Goal: Task Accomplishment & Management: Complete application form

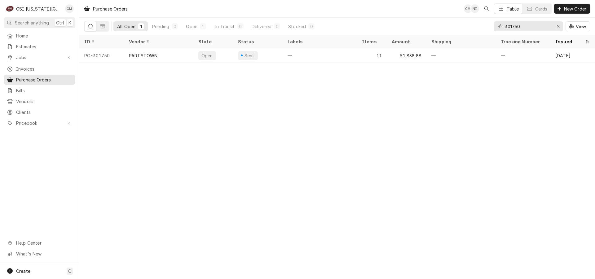
click at [577, 9] on span "New Order" at bounding box center [574, 9] width 25 height 7
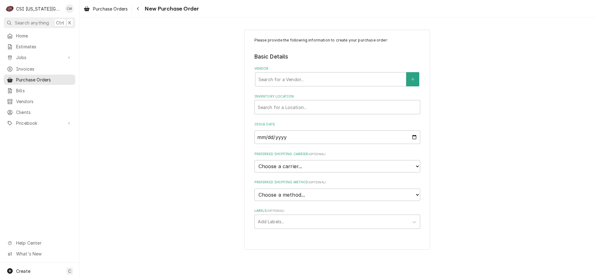
click at [280, 84] on div "Vendor" at bounding box center [330, 79] width 144 height 11
type input "cast"
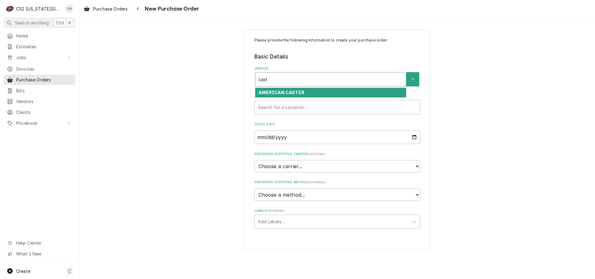
click at [287, 92] on strong "AMERICAN CASTER" at bounding box center [281, 92] width 46 height 5
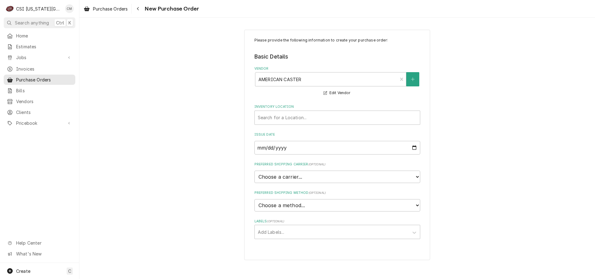
click at [313, 106] on label "Inventory Location" at bounding box center [337, 106] width 166 height 5
click at [313, 111] on div "Search for a Location..." at bounding box center [337, 118] width 165 height 14
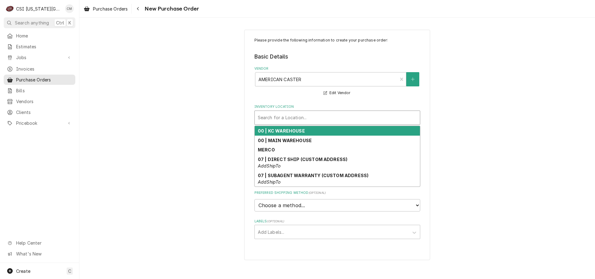
click at [315, 131] on div "00 | KC WAREHOUSE" at bounding box center [337, 131] width 165 height 10
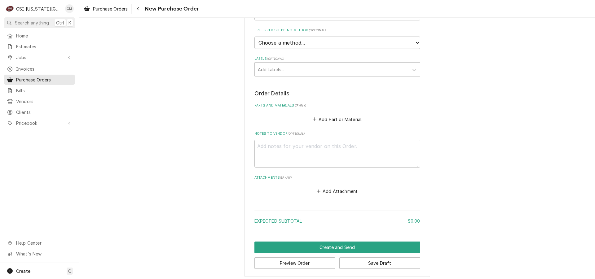
scroll to position [166, 0]
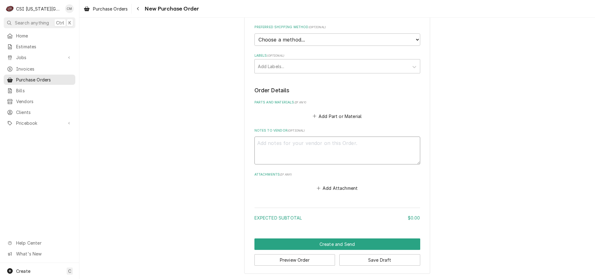
click at [298, 145] on textarea "Notes to Vendor ( optional )" at bounding box center [337, 151] width 166 height 28
click at [284, 144] on textarea "Notes to Vendor ( optional )" at bounding box center [337, 151] width 166 height 28
paste textarea "raising Canes at American Caster on D33407."
type textarea "x"
type textarea "raising Canes at American Caster on D33407."
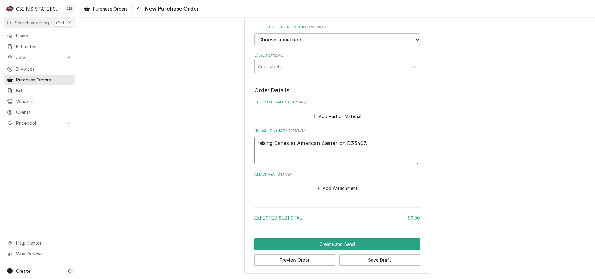
click at [254, 142] on textarea "raising Canes at American Caster on D33407." at bounding box center [337, 151] width 166 height 28
type textarea "x"
type textarea "Mraising Canes at American Caster on D33407."
type textarea "x"
type textarea "Maraising Canes at American Caster on D33407."
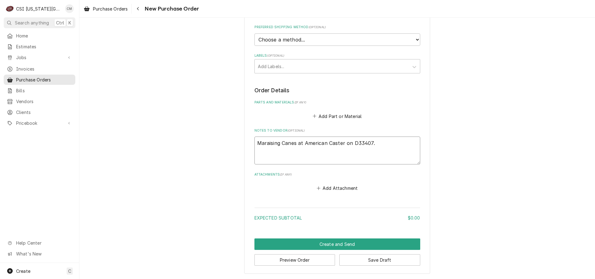
type textarea "x"
type textarea "Marraising Canes at American Caster on D33407."
type textarea "x"
type textarea "Marsraising Canes at American Caster on D33407."
type textarea "x"
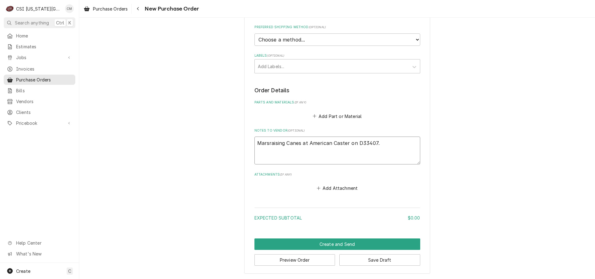
type textarea "Marshraising Canes at American Caster on D33407."
type textarea "x"
type textarea "Marsharaising Canes at American Caster on D33407."
type textarea "x"
type textarea "Marshalraising Canes at American Caster on D33407."
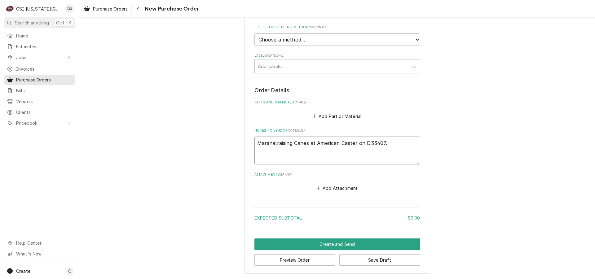
type textarea "x"
type textarea "Marshallraising Canes at American Caster on D33407."
type textarea "x"
type textarea "Marshall raising Canes at American Caster on D33407."
click at [383, 259] on button "Save Draft" at bounding box center [379, 259] width 81 height 11
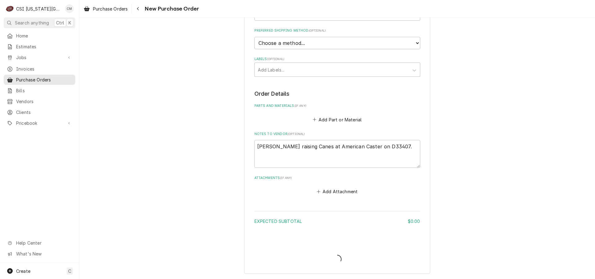
scroll to position [162, 0]
type textarea "x"
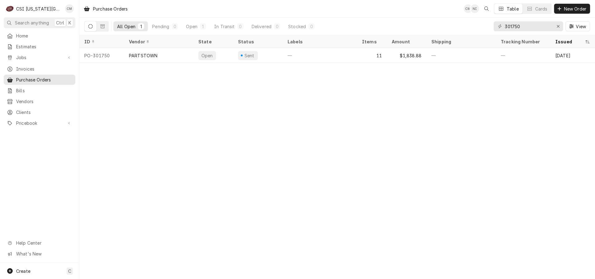
click at [332, 54] on div "—" at bounding box center [319, 55] width 74 height 15
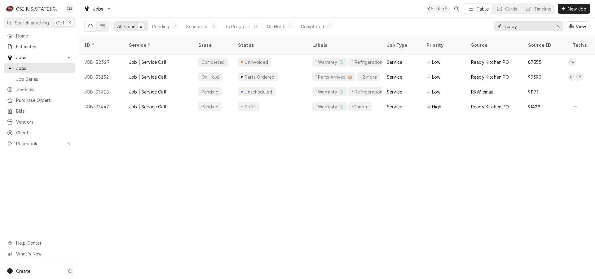
click at [560, 28] on div "Erase input" at bounding box center [558, 26] width 6 height 6
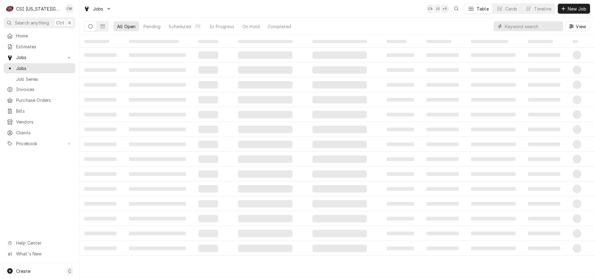
click at [533, 26] on input "Dynamic Content Wrapper" at bounding box center [532, 26] width 55 height 10
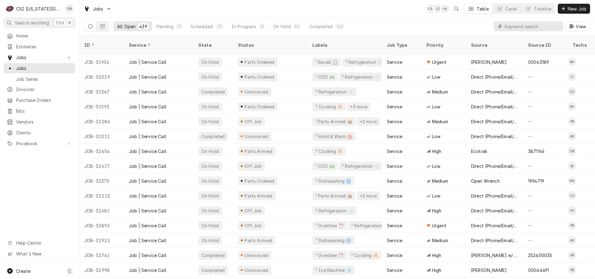
click at [519, 28] on input "Dynamic Content Wrapper" at bounding box center [532, 26] width 55 height 10
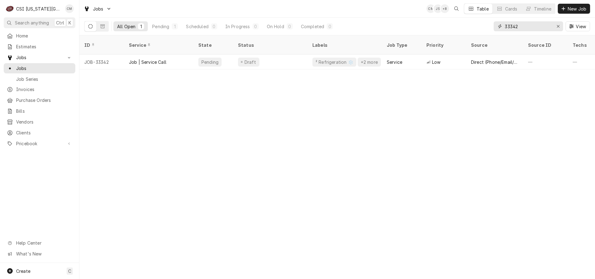
type input "33342"
click at [202, 59] on div "Pending" at bounding box center [210, 62] width 18 height 7
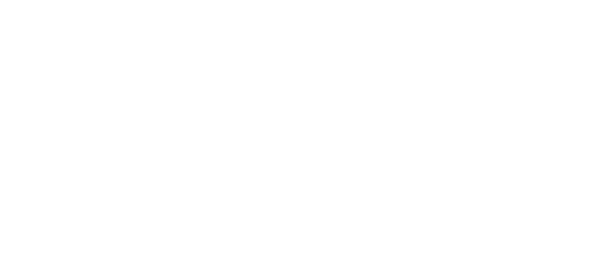
click at [332, 54] on div "Dynamic Content Wrapper" at bounding box center [297, 139] width 595 height 279
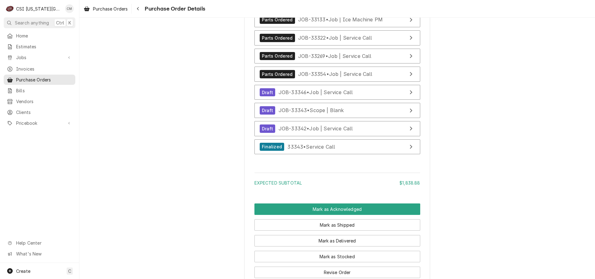
scroll to position [1948, 0]
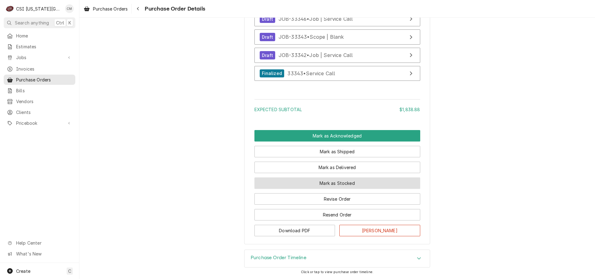
click at [359, 180] on button "Mark as Stocked" at bounding box center [337, 182] width 166 height 11
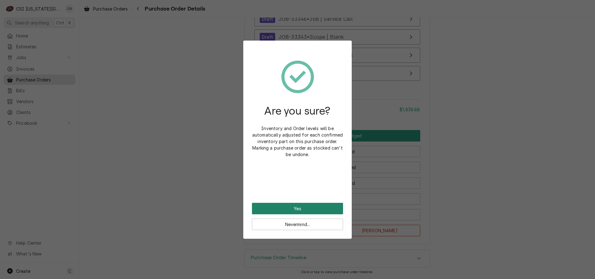
click at [325, 206] on button "Yes" at bounding box center [297, 208] width 91 height 11
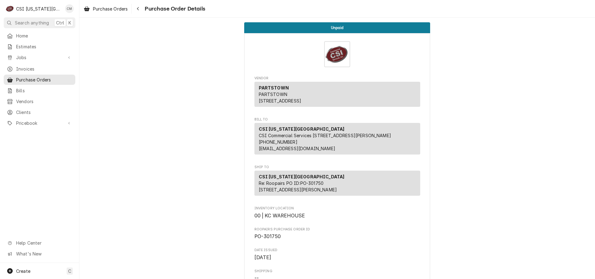
click at [50, 77] on span "Purchase Orders" at bounding box center [44, 80] width 56 height 7
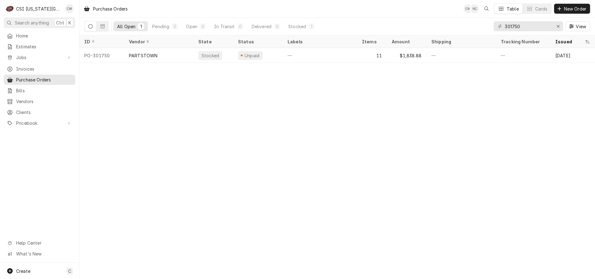
click at [318, 56] on div "—" at bounding box center [319, 55] width 74 height 15
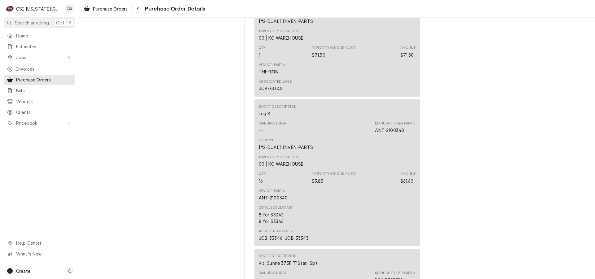
scroll to position [753, 0]
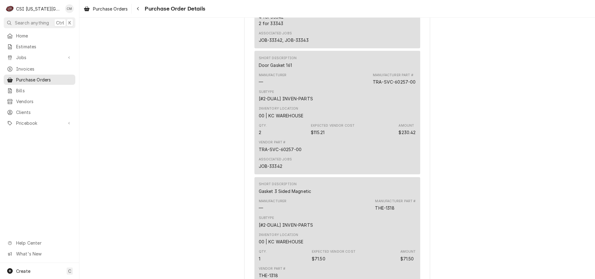
drag, startPoint x: 590, startPoint y: 103, endPoint x: 565, endPoint y: 61, distance: 48.9
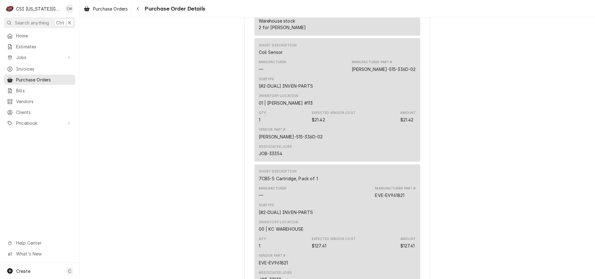
scroll to position [1467, 0]
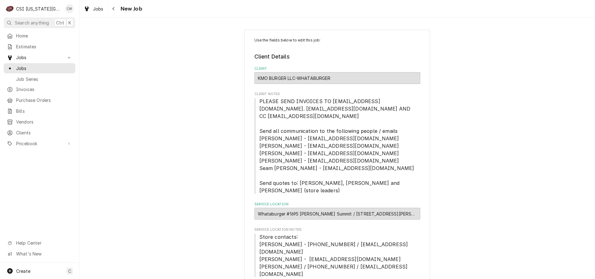
type textarea "x"
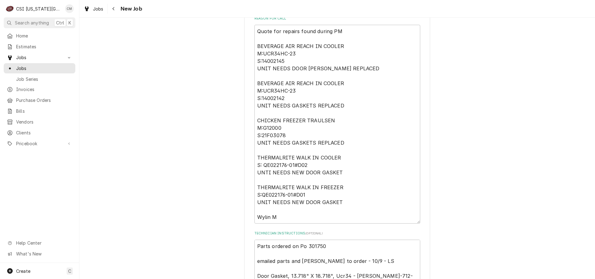
scroll to position [390, 0]
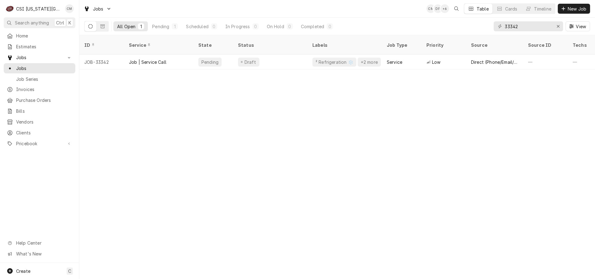
click at [180, 58] on div "Job | Service Call" at bounding box center [158, 62] width 69 height 15
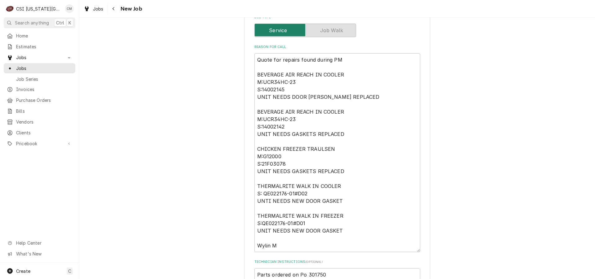
scroll to position [378, 0]
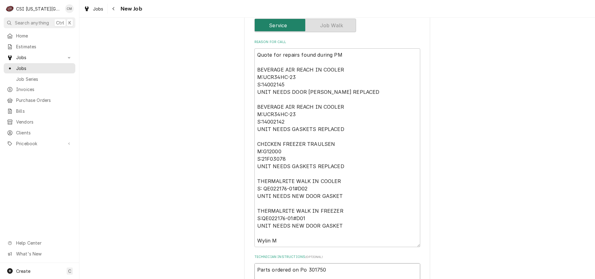
type textarea "x"
type textarea "Parts ordered on Po 301750 emailed parts and lindy to order - 10/9 - LS Door Ga…"
type textarea "x"
type textarea "p Parts ordered on Po 301750 emailed parts and lindy to order - 10/9 - LS Door …"
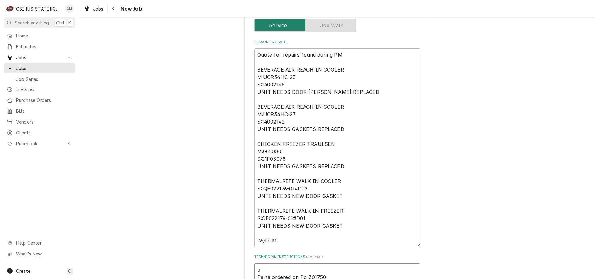
type textarea "x"
type textarea "pat Parts ordered on Po 301750 emailed parts and lindy to order - 10/9 - LS Doo…"
type textarea "x"
type textarea "pats Parts ordered on Po 301750 emailed parts and lindy to order - 10/9 - LS Do…"
type textarea "x"
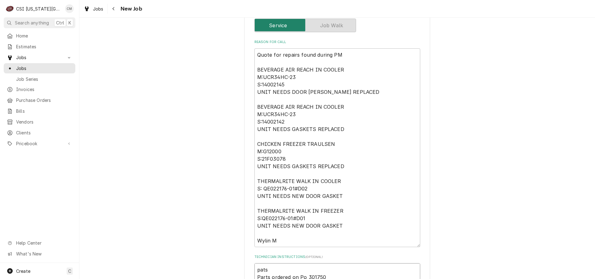
type textarea "pats Parts ordered on Po 301750 emailed parts and lindy to order - 10/9 - LS Do…"
type textarea "x"
type textarea "pats Parts ordered on Po 301750 emailed parts and lindy to order - 10/9 - LS Do…"
type textarea "x"
type textarea "pat Parts ordered on Po 301750 emailed parts and lindy to order - 10/9 - LS Doo…"
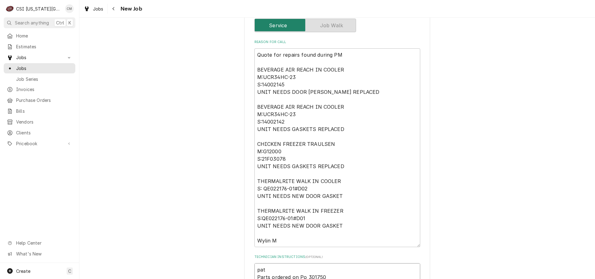
type textarea "x"
type textarea "pa Parts ordered on Po 301750 emailed parts and lindy to order - 10/9 - LS Door…"
type textarea "x"
type textarea "par Parts ordered on Po 301750 emailed parts and lindy to order - 10/9 - LS Doo…"
type textarea "x"
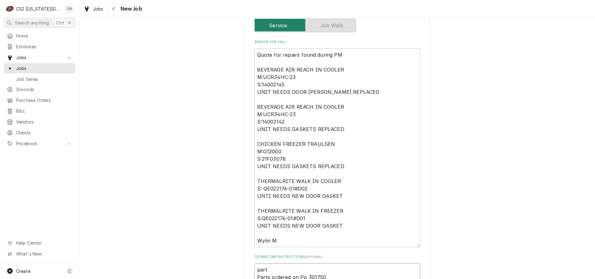
type textarea "parts Parts ordered on Po 301750 emailed parts and lindy to order - 10/9 - LS D…"
type textarea "x"
type textarea "parts Parts ordered on Po 301750 emailed parts and lindy to order - 10/9 - LS D…"
type textarea "x"
type textarea "parts on Parts ordered on Po 301750 emailed parts and lindy to order - 10/9 - L…"
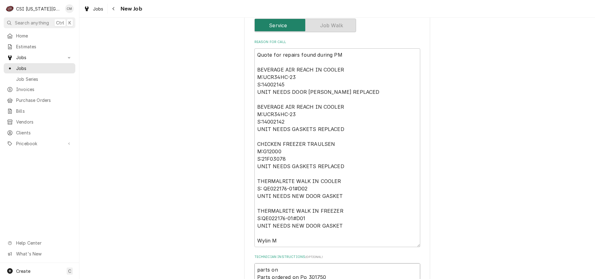
type textarea "x"
type textarea "parts on t Parts ordered on Po 301750 emailed parts and lindy to order - 10/9 -…"
type textarea "x"
type textarea "parts on th Parts ordered on Po 301750 emailed parts and lindy to order - 10/9 …"
type textarea "x"
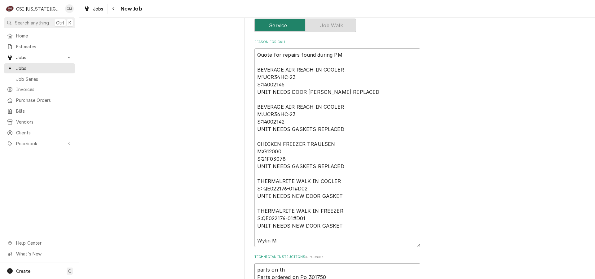
type textarea "parts on the Parts ordered on Po 301750 emailed parts and lindy to order - 10/9…"
type textarea "x"
type textarea "parts on the u Parts ordered on Po 301750 emailed parts and lindy to order - 10…"
type textarea "x"
type textarea "parts on the un Parts ordered on Po 301750 emailed parts and lindy to order - 1…"
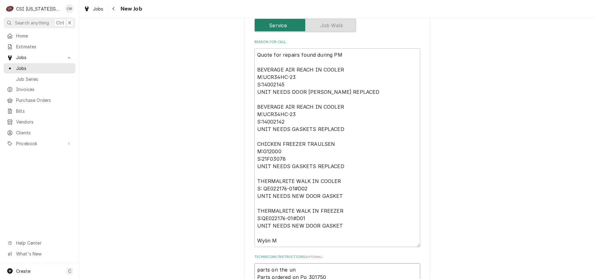
type textarea "x"
type textarea "parts on the una Parts ordered on Po 301750 emailed parts and lindy to order - …"
type textarea "x"
type textarea "parts on the unas Parts ordered on Po 301750 emailed parts and lindy to order -…"
type textarea "x"
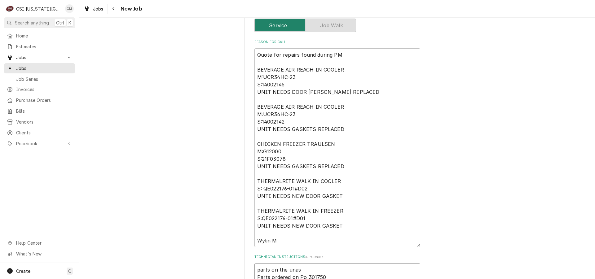
type textarea "parts on the unass Parts ordered on Po 301750 emailed parts and lindy to order …"
type textarea "x"
type textarea "parts on the unassi Parts ordered on Po 301750 emailed parts and lindy to order…"
type textarea "x"
type textarea "parts on the unassin Parts ordered on Po 301750 emailed parts and lindy to orde…"
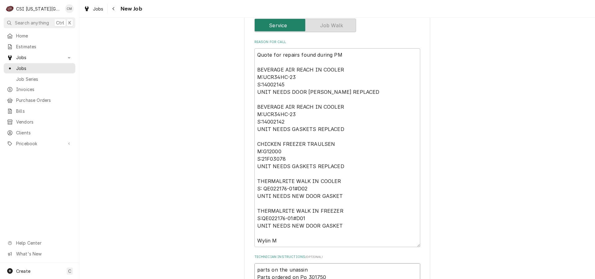
type textarea "x"
type textarea "parts on the unassing Parts ordered on Po 301750 emailed parts and lindy to ord…"
type textarea "x"
type textarea "parts on the unassinge Parts ordered on Po 301750 emailed parts and lindy to or…"
type textarea "x"
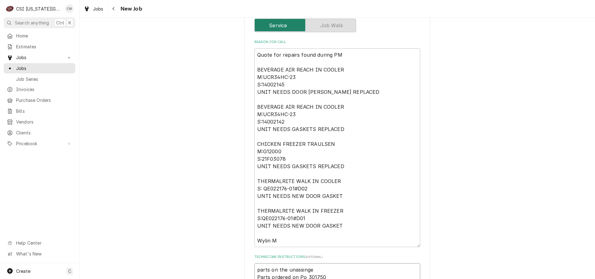
type textarea "parts on the unassinged Parts ordered on Po 301750 emailed parts and lindy to o…"
type textarea "x"
type textarea "parts on the unassinged Parts ordered on Po 301750 emailed parts and lindy to o…"
type textarea "x"
type textarea "parts on the unassinged Parts ordered on Po 301750 emailed parts and lindy to o…"
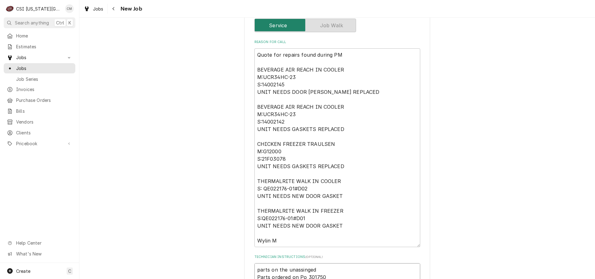
type textarea "x"
type textarea "parts on the unassinge Parts ordered on Po 301750 emailed parts and lindy to or…"
type textarea "x"
type textarea "parts on the unassing Parts ordered on Po 301750 emailed parts and lindy to ord…"
type textarea "x"
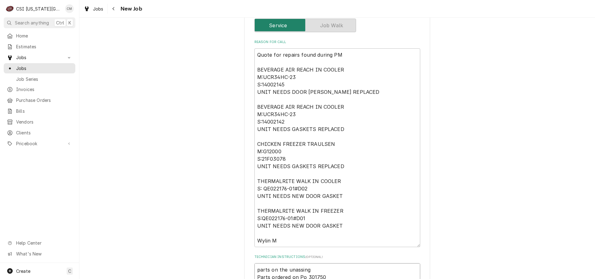
type textarea "parts on the unassin Parts ordered on Po 301750 emailed parts and lindy to orde…"
type textarea "x"
type textarea "parts on the unassi Parts ordered on Po 301750 emailed parts and lindy to order…"
type textarea "x"
type textarea "parts on the unassig Parts ordered on Po 301750 emailed parts and lindy to orde…"
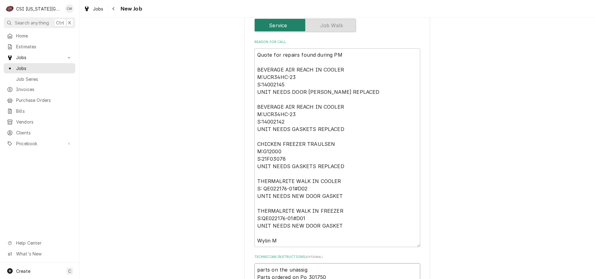
type textarea "x"
type textarea "parts on the unassign Parts ordered on Po 301750 emailed parts and lindy to ord…"
type textarea "x"
type textarea "parts on the unassigne Parts ordered on Po 301750 emailed parts and lindy to or…"
type textarea "x"
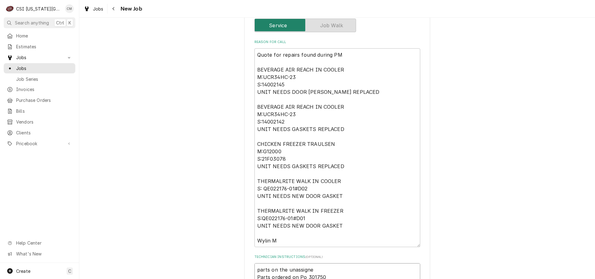
type textarea "parts on the unassigned Parts ordered on Po 301750 emailed parts and lindy to o…"
type textarea "x"
type textarea "parts on the unassigned s Parts ordered on Po 301750 emailed parts and lindy to…"
type textarea "x"
type textarea "parts on the unassigned she Parts ordered on Po 301750 emailed parts and lindy …"
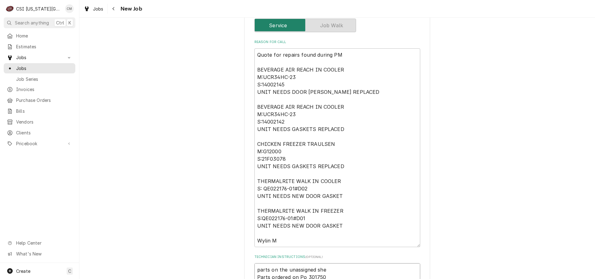
type textarea "x"
type textarea "parts on the unassigned shel Parts ordered on Po 301750 emailed parts and lindy…"
type textarea "x"
type textarea "parts on the unassigned shelf Parts ordered on Po 301750 emailed parts and lind…"
type textarea "x"
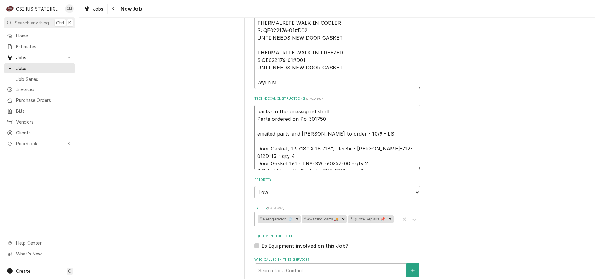
scroll to position [637, 0]
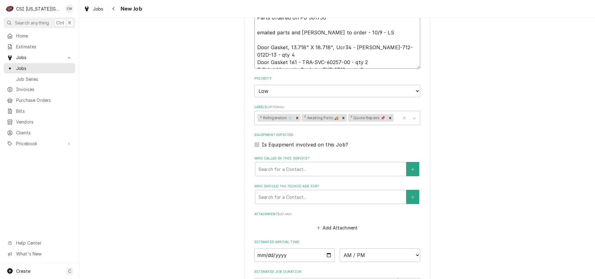
click at [341, 116] on icon "Remove ³ Awaiting Parts 🚚" at bounding box center [343, 118] width 4 height 4
type textarea "parts on the unassigned shelf Parts ordered on Po 301750 emailed parts and lind…"
click at [412, 115] on icon "Labels" at bounding box center [414, 118] width 6 height 6
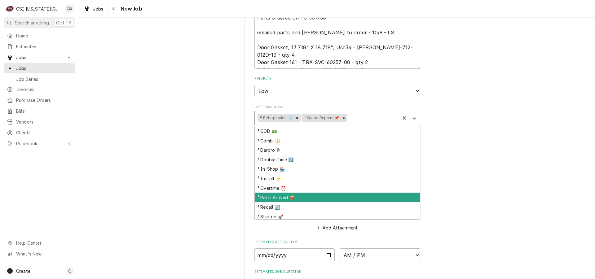
drag, startPoint x: 277, startPoint y: 188, endPoint x: 286, endPoint y: 186, distance: 8.6
click at [277, 193] on div "¹ Parts Arrived 📦" at bounding box center [337, 198] width 165 height 10
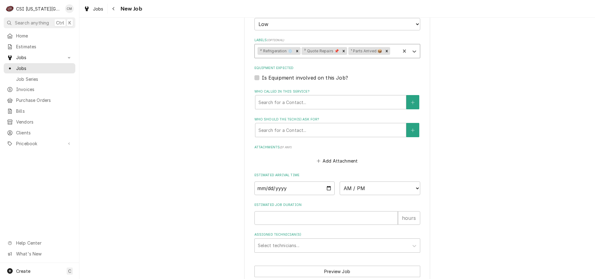
scroll to position [717, 0]
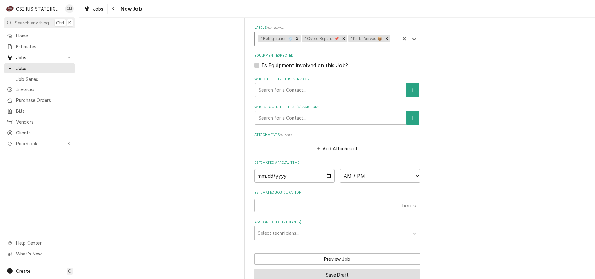
click at [355, 269] on button "Save Draft" at bounding box center [337, 274] width 166 height 11
type textarea "x"
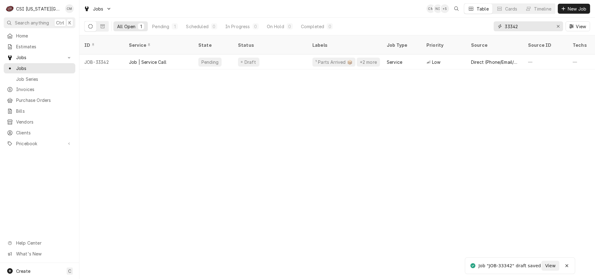
click at [521, 26] on input "33342" at bounding box center [528, 26] width 46 height 10
type input "33343"
click at [230, 55] on div "Pending" at bounding box center [213, 62] width 40 height 15
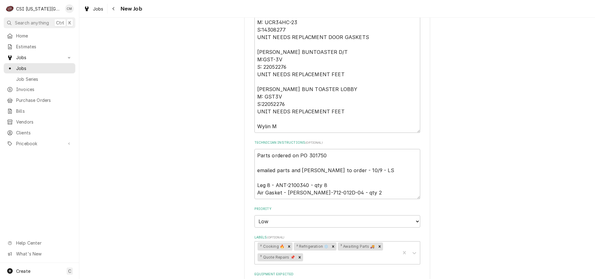
scroll to position [414, 0]
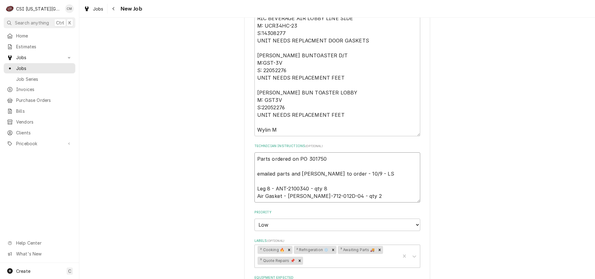
click at [255, 152] on textarea "Parts ordered on PO 301750 emailed parts and lindy to order - 10/9 - LS Leg 8 -…" at bounding box center [337, 177] width 166 height 50
type textarea "x"
type textarea "Parts ordered on PO 301750 emailed parts and lindy to order - 10/9 - LS Leg 8 -…"
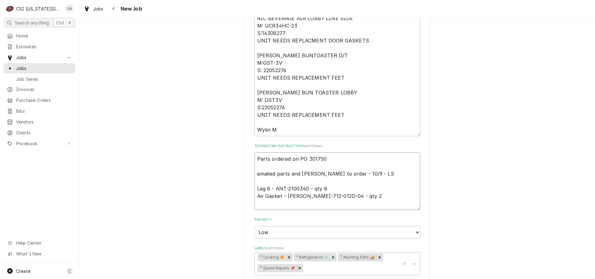
type textarea "x"
type textarea "p Parts ordered on PO 301750 emailed parts and lindy to order - 10/9 - LS Leg 8…"
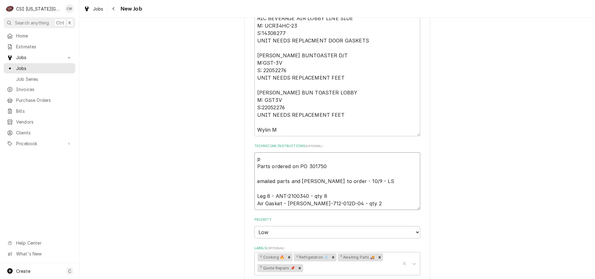
type textarea "x"
type textarea "pa Parts ordered on PO 301750 emailed parts and lindy to order - 10/9 - LS Leg …"
type textarea "x"
type textarea "pat Parts ordered on PO 301750 emailed parts and lindy to order - 10/9 - LS Leg…"
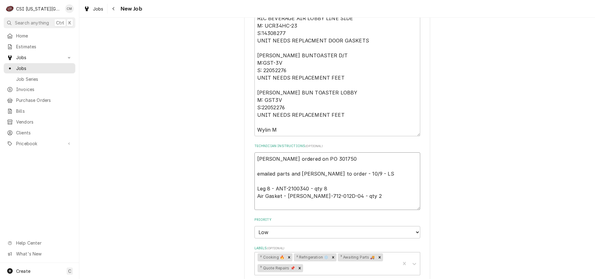
type textarea "x"
type textarea "pats Parts ordered on PO 301750 emailed parts and lindy to order - 10/9 - LS Le…"
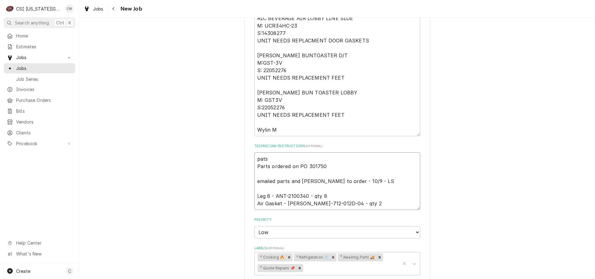
type textarea "x"
type textarea "pats Parts ordered on PO 301750 emailed parts and lindy to order - 10/9 - LS Le…"
type textarea "x"
type textarea "pats Parts ordered on PO 301750 emailed parts and lindy to order - 10/9 - LS Le…"
type textarea "x"
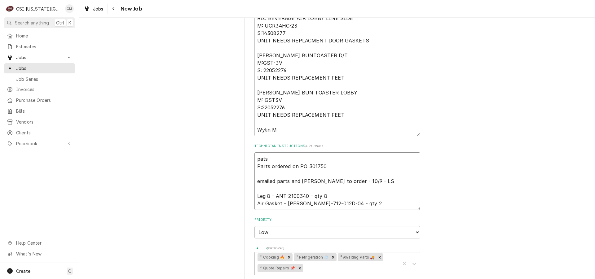
type textarea "pat Parts ordered on PO 301750 emailed parts and lindy to order - 10/9 - LS Leg…"
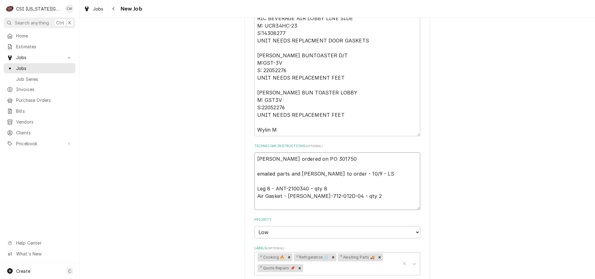
type textarea "x"
type textarea "pa Parts ordered on PO 301750 emailed parts and lindy to order - 10/9 - LS Leg …"
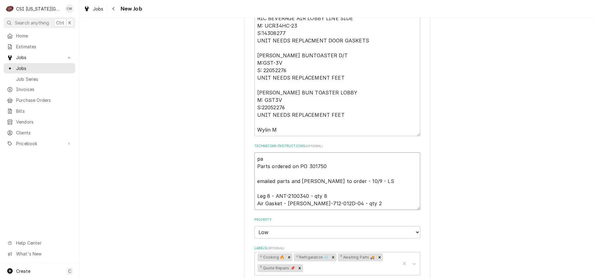
type textarea "x"
type textarea "par Parts ordered on PO 301750 emailed parts and lindy to order - 10/9 - LS Leg…"
type textarea "x"
type textarea "part Parts ordered on PO 301750 emailed parts and lindy to order - 10/9 - LS Le…"
type textarea "x"
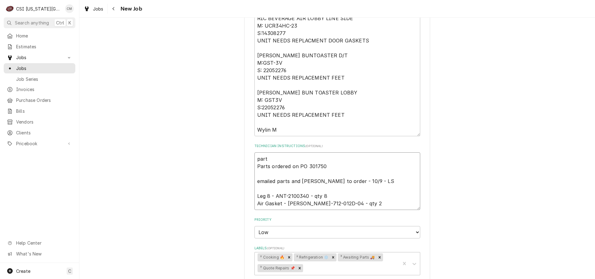
type textarea "parts Parts ordered on PO 301750 emailed parts and lindy to order - 10/9 - LS L…"
type textarea "x"
type textarea "parts Parts ordered on PO 301750 emailed parts and lindy to order - 10/9 - LS L…"
type textarea "x"
type textarea "parts on Parts ordered on PO 301750 emailed parts and lindy to order - 10/9 - L…"
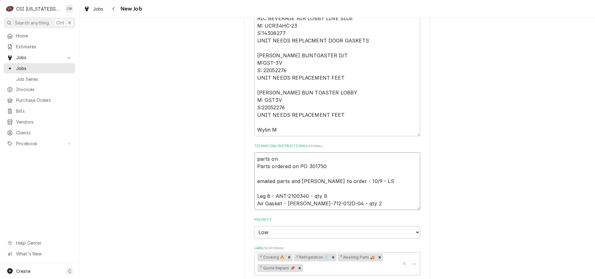
type textarea "x"
type textarea "parts on Parts ordered on PO 301750 emailed parts and lindy to order - 10/9 - L…"
type textarea "x"
type textarea "parts on t Parts ordered on PO 301750 emailed parts and lindy to order - 10/9 -…"
type textarea "x"
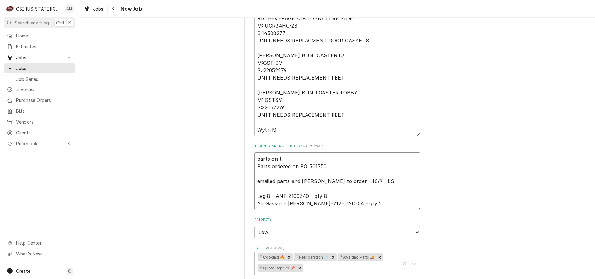
type textarea "parts on te Parts ordered on PO 301750 emailed parts and lindy to order - 10/9 …"
type textarea "x"
type textarea "parts on teh Parts ordered on PO 301750 emailed parts and lindy to order - 10/9…"
type textarea "x"
type textarea "parts on teh Parts ordered on PO 301750 emailed parts and lindy to order - 10/9…"
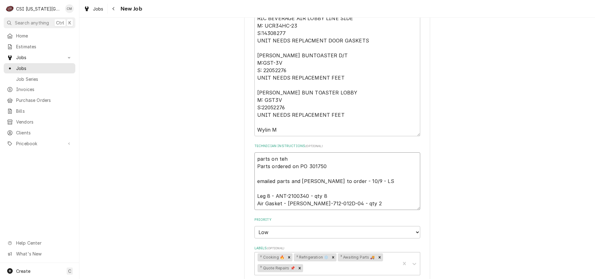
type textarea "x"
type textarea "parts on teh Parts ordered on PO 301750 emailed parts and lindy to order - 10/9…"
type textarea "x"
type textarea "parts on te Parts ordered on PO 301750 emailed parts and lindy to order - 10/9 …"
type textarea "x"
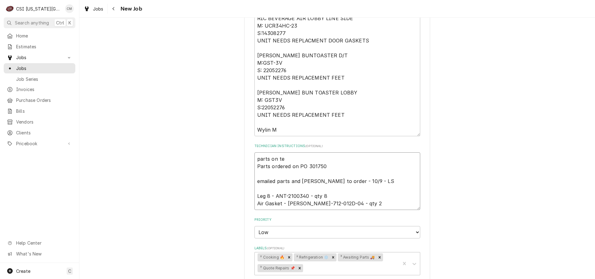
type textarea "parts on t Parts ordered on PO 301750 emailed parts and lindy to order - 10/9 -…"
type textarea "x"
type textarea "parts on th Parts ordered on PO 301750 emailed parts and lindy to order - 10/9 …"
type textarea "x"
type textarea "parts on the Parts ordered on PO 301750 emailed parts and lindy to order - 10/9…"
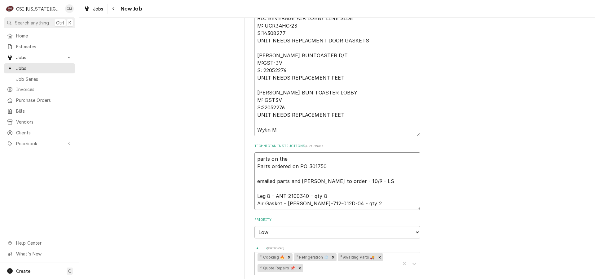
type textarea "x"
type textarea "parts on the Parts ordered on PO 301750 emailed parts and lindy to order - 10/9…"
type textarea "x"
type textarea "parts on the u Parts ordered on PO 301750 emailed parts and lindy to order - 10…"
type textarea "x"
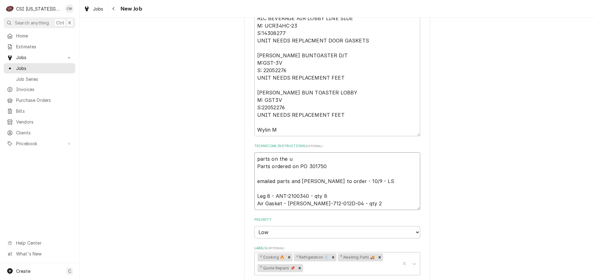
type textarea "parts on the un Parts ordered on PO 301750 emailed parts and lindy to order - 1…"
type textarea "x"
type textarea "parts on the una Parts ordered on PO 301750 emailed parts and lindy to order - …"
type textarea "x"
type textarea "parts on the unas Parts ordered on PO 301750 emailed parts and lindy to order -…"
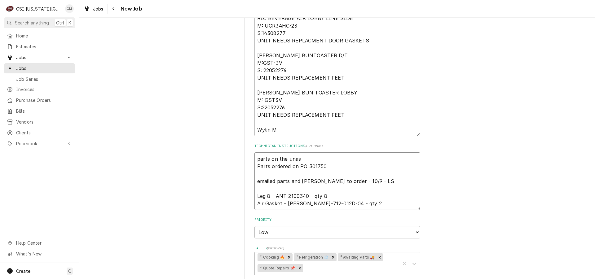
type textarea "x"
type textarea "parts on the unass Parts ordered on PO 301750 emailed parts and lindy to order …"
type textarea "x"
type textarea "parts on the unassi Parts ordered on PO 301750 emailed parts and lindy to order…"
type textarea "x"
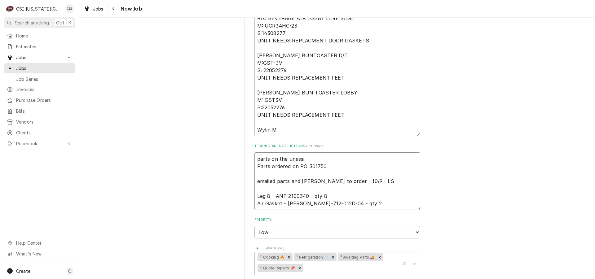
type textarea "parts on the unassig Parts ordered on PO 301750 emailed parts and lindy to orde…"
type textarea "x"
type textarea "parts on the unassign Parts ordered on PO 301750 emailed parts and lindy to ord…"
type textarea "x"
type textarea "parts on the unassigne Parts ordered on PO 301750 emailed parts and lindy to or…"
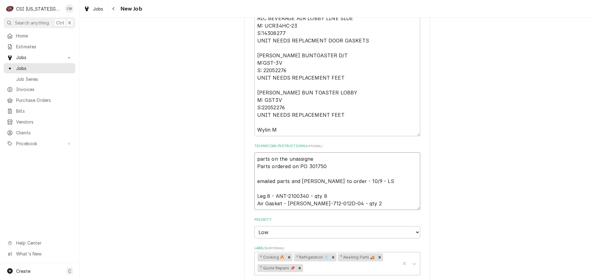
type textarea "x"
type textarea "parts on the unassigned Parts ordered on PO 301750 emailed parts and lindy to o…"
type textarea "x"
type textarea "parts on the unassigned Parts ordered on PO 301750 emailed parts and lindy to o…"
type textarea "x"
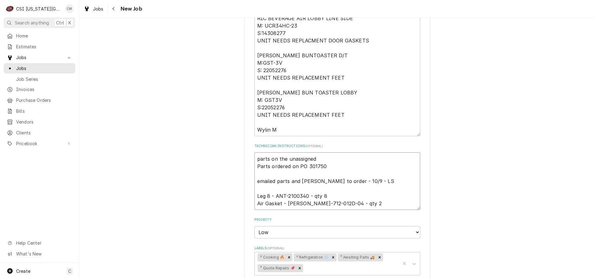
type textarea "parts on the unassigned h Parts ordered on PO 301750 emailed parts and lindy to…"
type textarea "x"
type textarea "parts on the unassigned hs Parts ordered on PO 301750 emailed parts and lindy t…"
type textarea "x"
type textarea "parts on the unassigned hsle Parts ordered on PO 301750 emailed parts and lindy…"
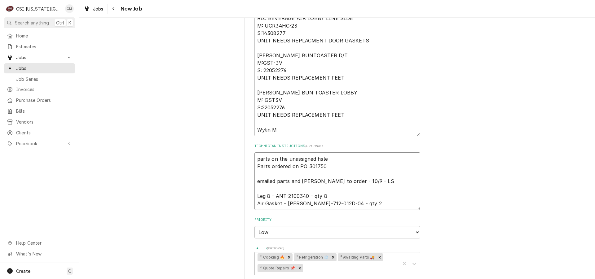
type textarea "x"
type textarea "parts on the unassigned hsle= Parts ordered on PO 301750 emailed parts and lind…"
type textarea "x"
type textarea "parts on the unassigned hsle Parts ordered on PO 301750 emailed parts and lindy…"
type textarea "x"
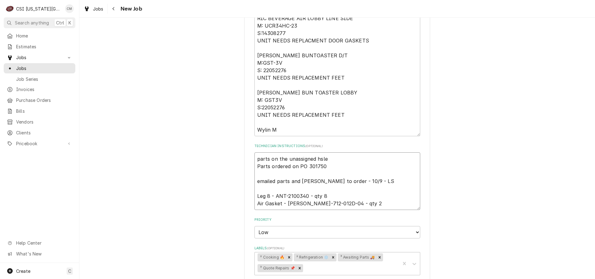
type textarea "parts on the unassigned hsl Parts ordered on PO 301750 emailed parts and lindy …"
type textarea "x"
type textarea "parts on the unassigned hs Parts ordered on PO 301750 emailed parts and lindy t…"
type textarea "x"
type textarea "parts on the unassigned h Parts ordered on PO 301750 emailed parts and lindy to…"
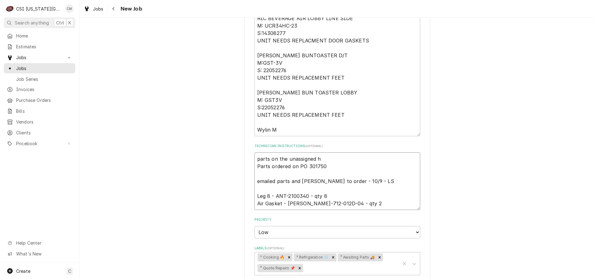
type textarea "x"
type textarea "parts on the unassigned Parts ordered on PO 301750 emailed parts and lindy to o…"
type textarea "x"
type textarea "parts on the unassigned s Parts ordered on PO 301750 emailed parts and lindy to…"
type textarea "x"
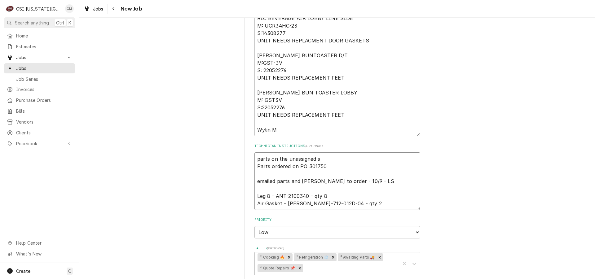
type textarea "parts on the unassigned sh Parts ordered on PO 301750 emailed parts and lindy t…"
type textarea "x"
type textarea "parts on the unassigned she Parts ordered on PO 301750 emailed parts and lindy …"
type textarea "x"
type textarea "parts on the unassigned shel Parts ordered on PO 301750 emailed parts and lindy…"
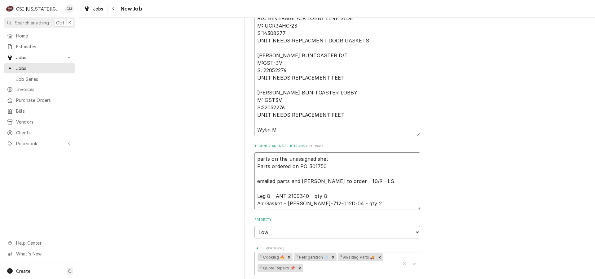
type textarea "x"
type textarea "parts on the unassigned shelf Parts ordered on PO 301750 emailed parts and lind…"
type textarea "x"
click at [378, 256] on icon "Remove ³ Awaiting Parts 🚚" at bounding box center [379, 257] width 2 height 2
type textarea "parts on the unassigned shelf Parts ordered on PO 301750 emailed parts and lind…"
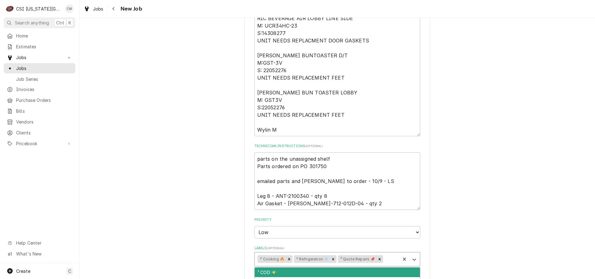
click at [414, 256] on icon "Labels" at bounding box center [414, 259] width 6 height 6
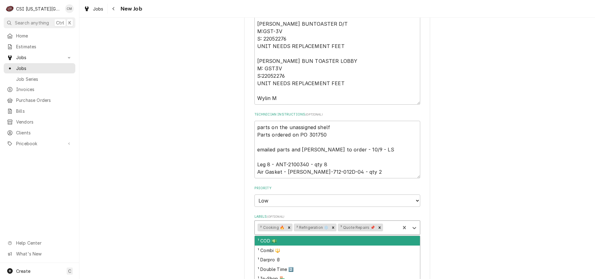
scroll to position [476, 0]
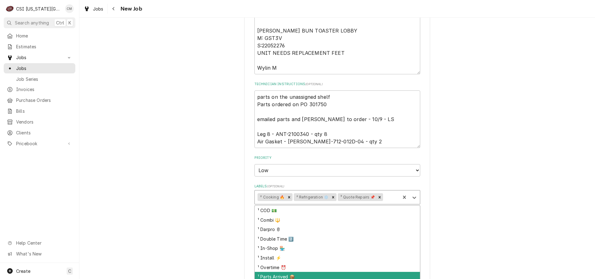
drag, startPoint x: 280, startPoint y: 269, endPoint x: 378, endPoint y: 240, distance: 102.2
click at [281, 272] on div "¹ Parts Arrived 📦" at bounding box center [337, 277] width 165 height 10
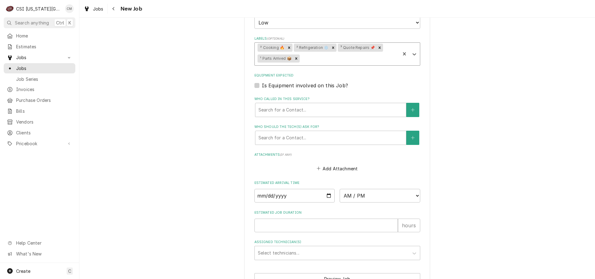
scroll to position [651, 0]
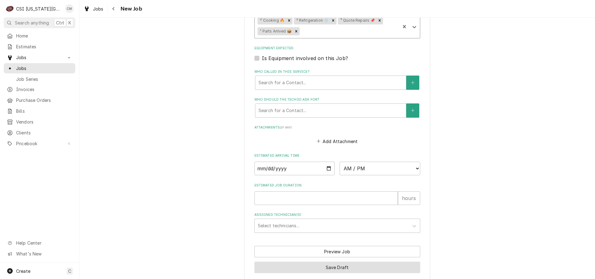
click at [351, 262] on button "Save Draft" at bounding box center [337, 267] width 166 height 11
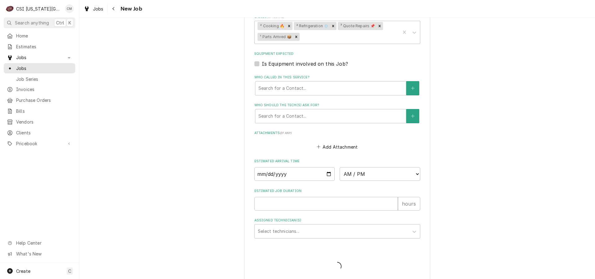
type textarea "x"
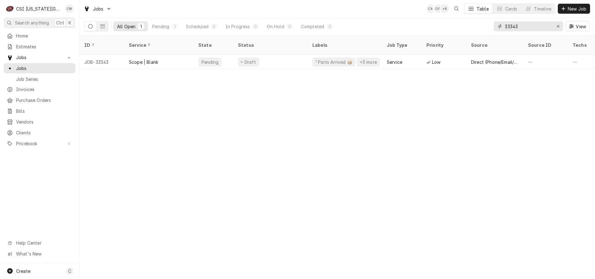
click at [521, 27] on input "33343" at bounding box center [528, 26] width 46 height 10
type input "33354"
click at [286, 55] on div "Parts Ordered" at bounding box center [270, 62] width 74 height 15
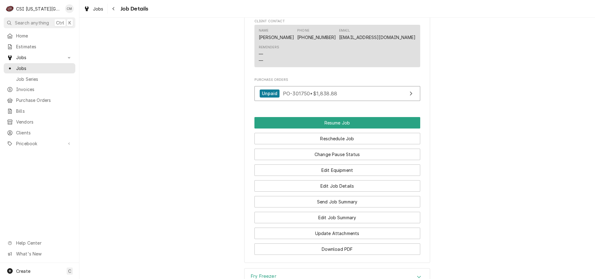
scroll to position [934, 0]
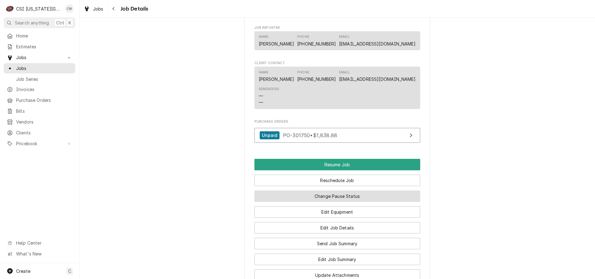
click at [348, 194] on button "Change Pause Status" at bounding box center [337, 195] width 166 height 11
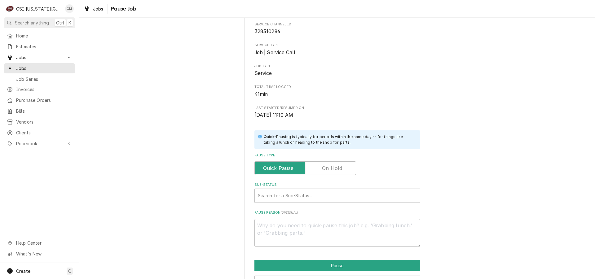
scroll to position [27, 0]
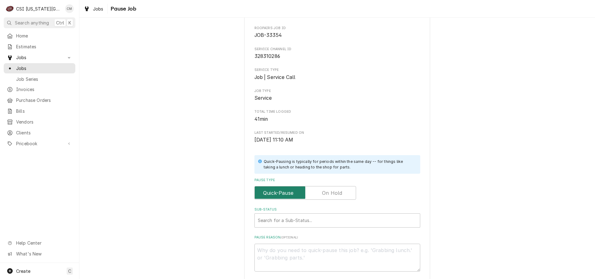
drag, startPoint x: 330, startPoint y: 197, endPoint x: 399, endPoint y: 195, distance: 69.1
click at [330, 197] on input "Pause Type" at bounding box center [305, 193] width 96 height 14
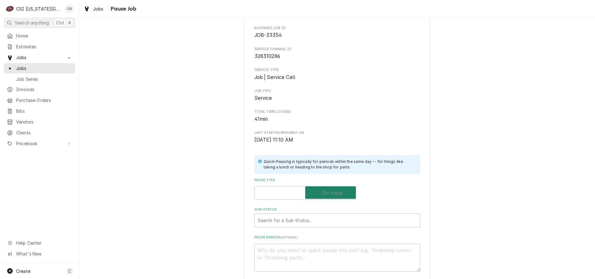
checkbox input "true"
drag, startPoint x: 318, startPoint y: 223, endPoint x: 321, endPoint y: 221, distance: 4.5
click at [320, 223] on div "Sub-Status" at bounding box center [337, 220] width 159 height 11
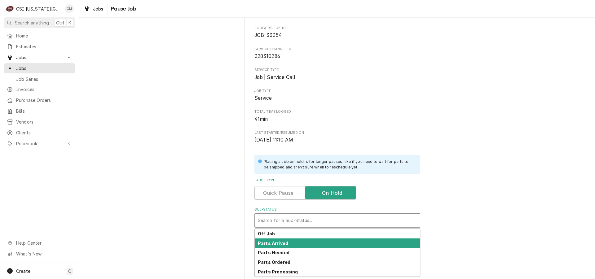
click at [284, 247] on div "Parts Arrived" at bounding box center [337, 243] width 165 height 10
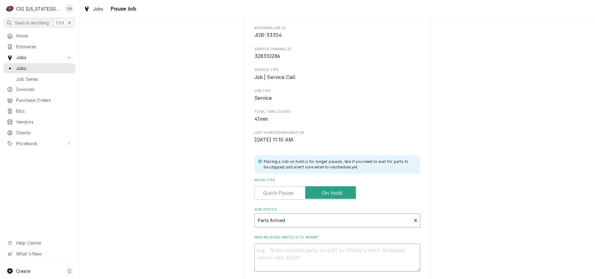
click at [281, 251] on textarea "Who received part(s) & to where?" at bounding box center [337, 258] width 166 height 28
type textarea "x"
type textarea "pa"
type textarea "x"
type textarea "par"
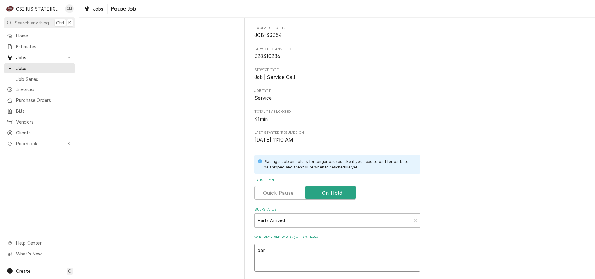
type textarea "x"
type textarea "part"
type textarea "x"
type textarea "parts"
type textarea "x"
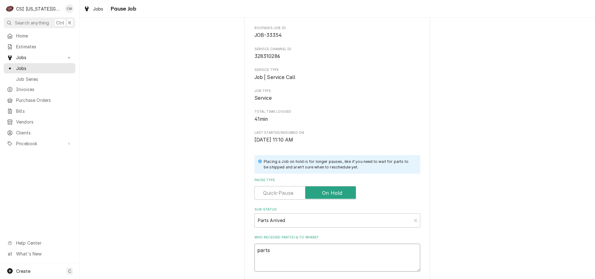
type textarea "parts"
type textarea "x"
type textarea "parts o"
type textarea "x"
type textarea "parts on"
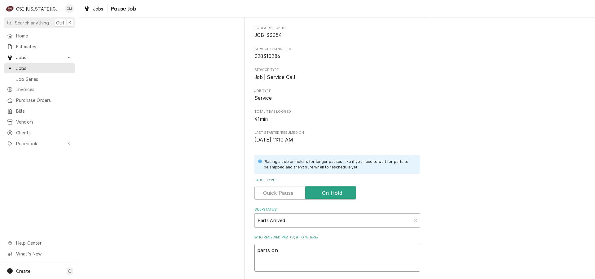
type textarea "x"
type textarea "parts on"
type textarea "x"
type textarea "parts on m"
type textarea "x"
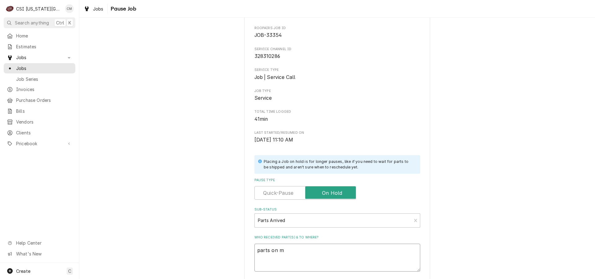
type textarea "parts on ma"
type textarea "x"
type textarea "parts on mar"
type textarea "x"
type textarea "parts on mars"
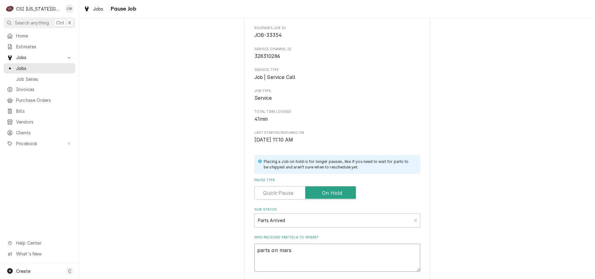
type textarea "x"
type textarea "parts on marsh"
type textarea "x"
type textarea "parts on marsha"
type textarea "x"
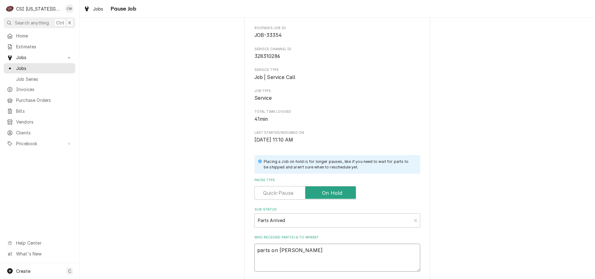
type textarea "parts on marshal"
type textarea "x"
type textarea "parts on marshall"
type textarea "x"
type textarea "parts on marshall"
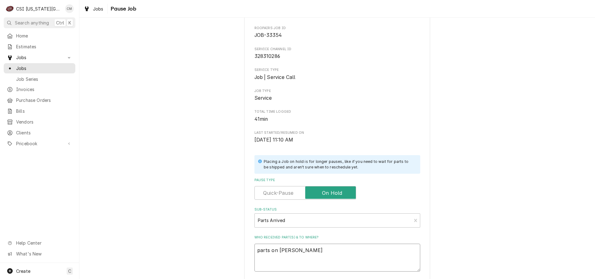
type textarea "x"
type textarea "parts on marshall sh"
type textarea "x"
type textarea "parts on marshall she"
type textarea "x"
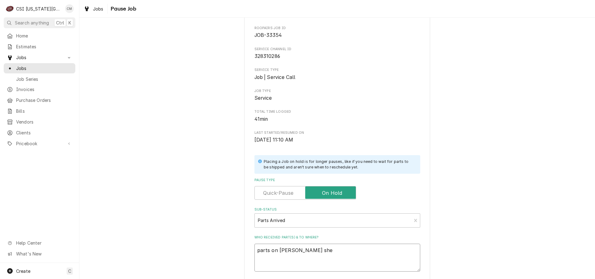
type textarea "parts on marshall shel"
type textarea "x"
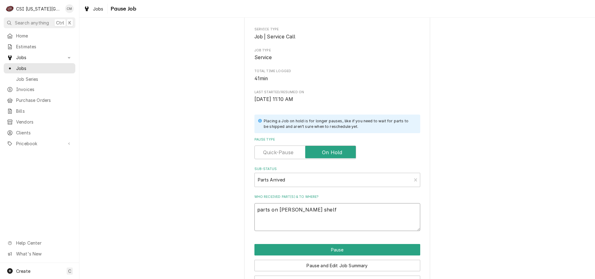
scroll to position [62, 0]
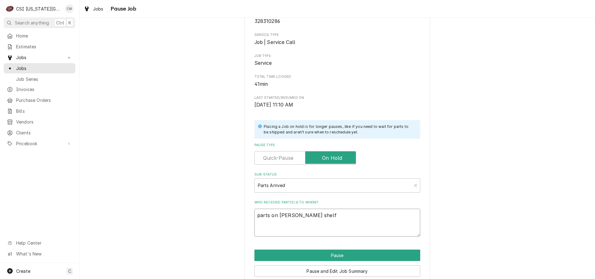
type textarea "parts on marshall shelf"
drag, startPoint x: 367, startPoint y: 252, endPoint x: 365, endPoint y: 244, distance: 8.9
click at [367, 253] on button "Pause" at bounding box center [337, 255] width 166 height 11
type textarea "x"
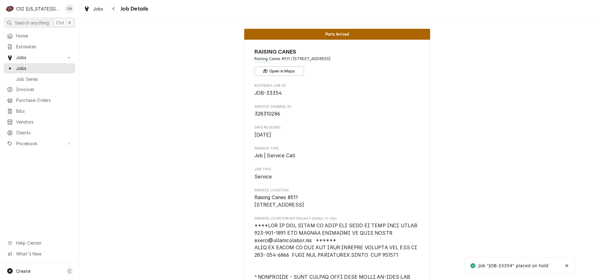
click at [33, 65] on span "Jobs" at bounding box center [44, 68] width 56 height 7
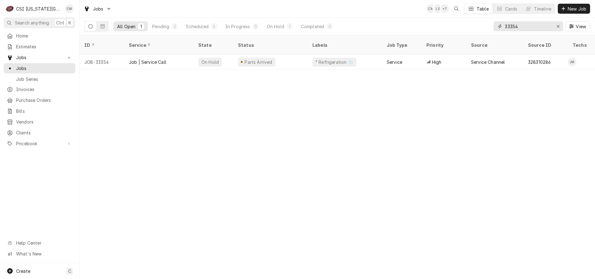
drag, startPoint x: 523, startPoint y: 28, endPoint x: 430, endPoint y: 19, distance: 93.7
click at [445, 23] on div "All Open 1 Pending 0 Scheduled 0 In Progress 0 On Hold 1 Completed 0 33354 View" at bounding box center [336, 26] width 505 height 17
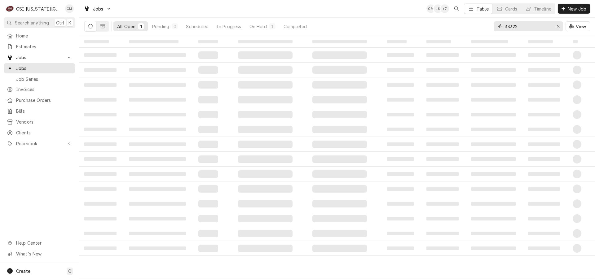
type input "33322"
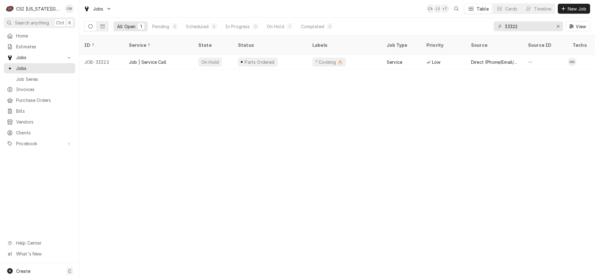
click at [296, 56] on div "Parts Ordered" at bounding box center [270, 62] width 74 height 15
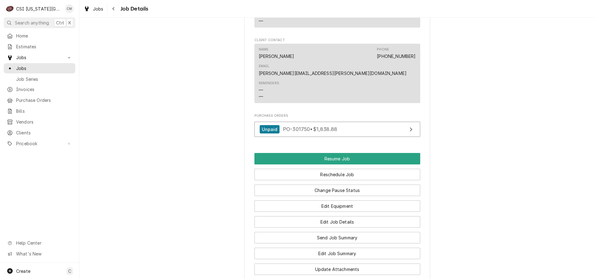
scroll to position [765, 0]
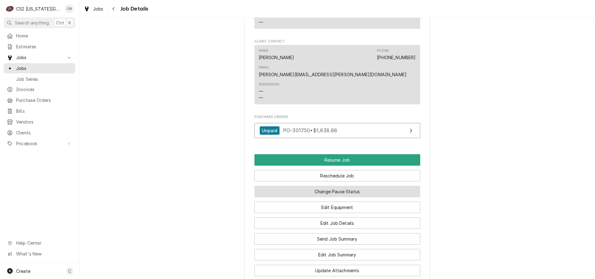
click at [359, 186] on button "Change Pause Status" at bounding box center [337, 191] width 166 height 11
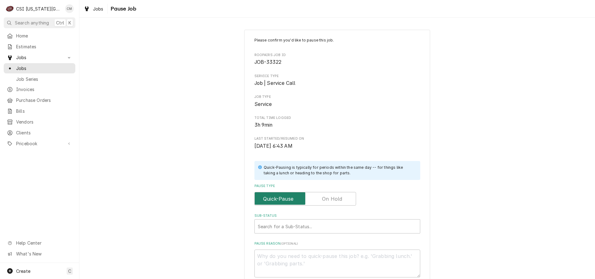
drag, startPoint x: 324, startPoint y: 195, endPoint x: 324, endPoint y: 199, distance: 3.7
click at [324, 195] on label "Pause Type" at bounding box center [305, 199] width 102 height 14
click at [324, 195] on input "Pause Type" at bounding box center [305, 199] width 96 height 14
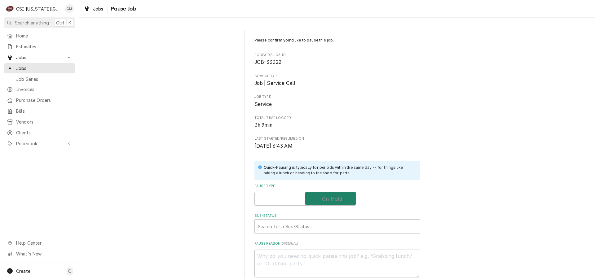
checkbox input "true"
click at [321, 225] on div "Sub-Status" at bounding box center [337, 226] width 159 height 11
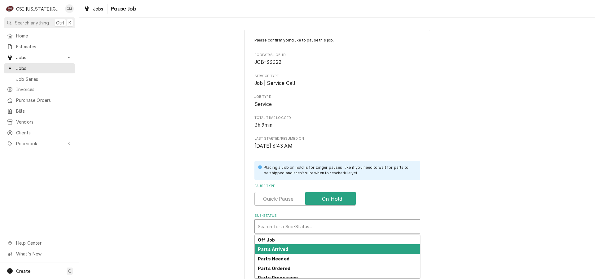
click at [288, 249] on div "Parts Arrived" at bounding box center [337, 249] width 165 height 10
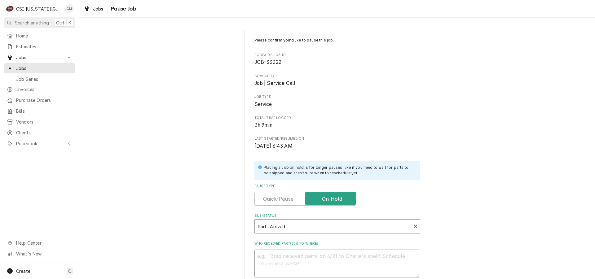
click at [286, 258] on textarea "Who received part(s) & to where?" at bounding box center [337, 264] width 166 height 28
type textarea "x"
type textarea "pa"
type textarea "x"
type textarea "par"
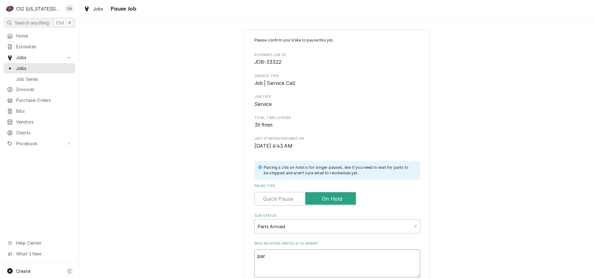
type textarea "x"
type textarea "part"
type textarea "x"
type textarea "parts"
type textarea "x"
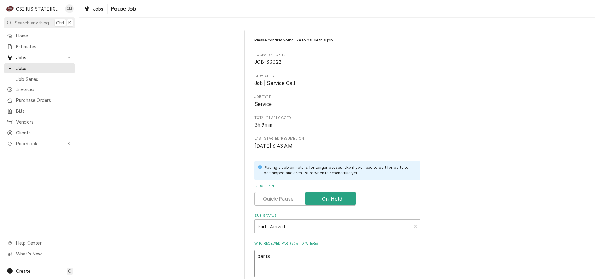
type textarea "parts"
type textarea "x"
type textarea "parts o"
type textarea "x"
type textarea "parts on"
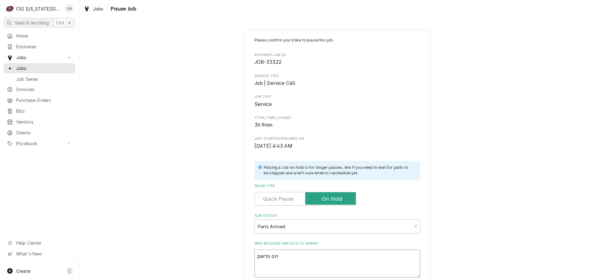
type textarea "x"
type textarea "parts on"
type textarea "x"
type textarea "parts on m"
type textarea "x"
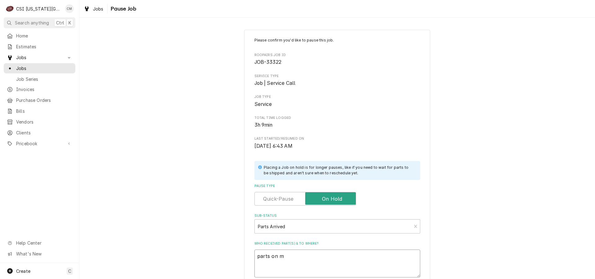
type textarea "parts on me"
type textarea "x"
type textarea "parts on mend"
type textarea "x"
type textarea "parts on mendo"
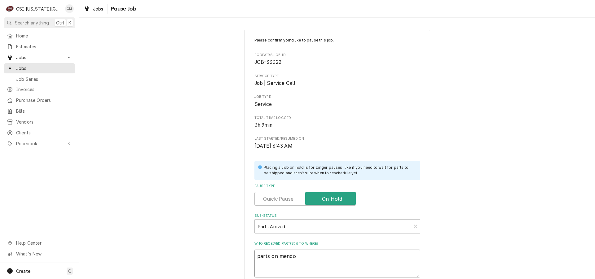
type textarea "x"
type textarea "parts on mendon"
type textarea "x"
type textarea "parts on mendon s"
type textarea "x"
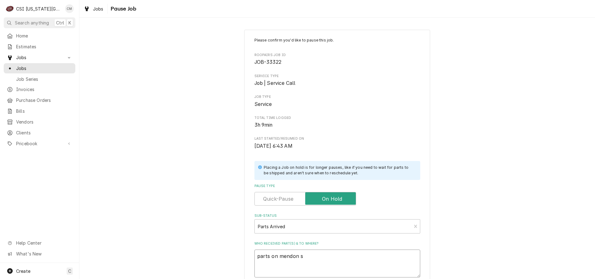
type textarea "parts on mendon sh"
type textarea "x"
type textarea "parts on mendon she"
type textarea "x"
type textarea "parts on mendon shel"
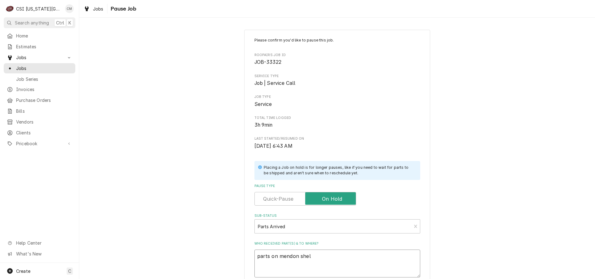
type textarea "x"
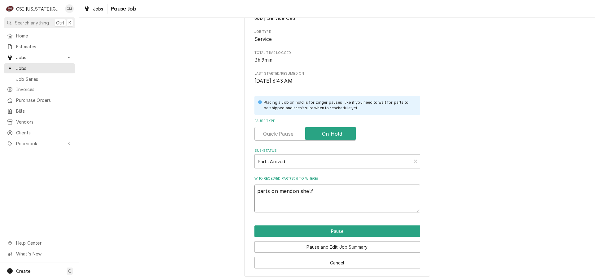
scroll to position [68, 0]
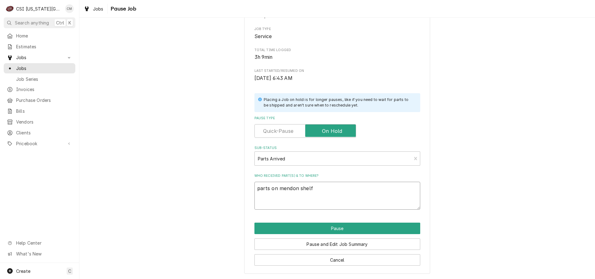
type textarea "parts on mendon shelf"
click at [341, 226] on button "Pause" at bounding box center [337, 228] width 166 height 11
type textarea "x"
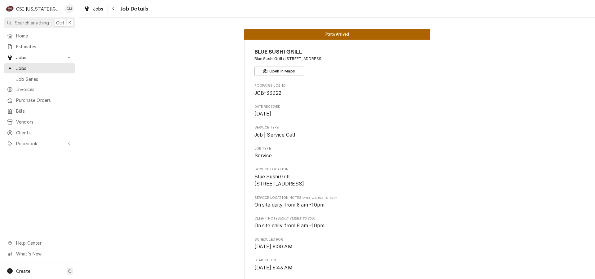
drag, startPoint x: 40, startPoint y: 65, endPoint x: 46, endPoint y: 65, distance: 6.2
click at [41, 65] on span "Jobs" at bounding box center [44, 68] width 56 height 7
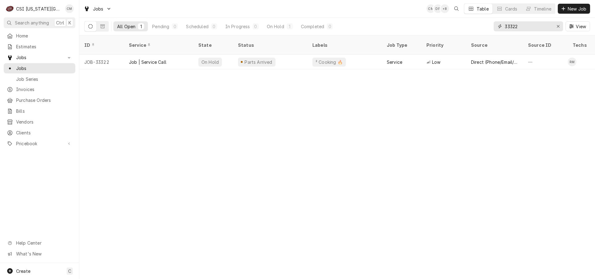
drag, startPoint x: 522, startPoint y: 27, endPoint x: 475, endPoint y: 23, distance: 46.9
click at [476, 23] on div "All Open 1 Pending 0 Scheduled 0 In Progress 0 On Hold 1 Completed 0 33322 View" at bounding box center [336, 26] width 505 height 17
type input "33133"
click at [288, 55] on div "Parts Ordered" at bounding box center [270, 62] width 74 height 15
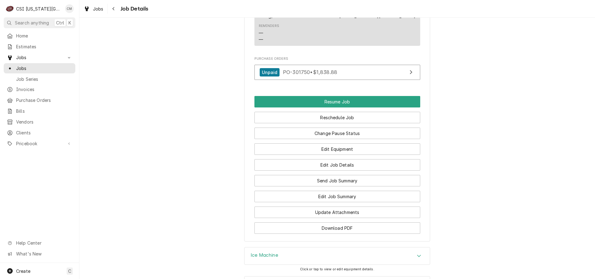
scroll to position [667, 0]
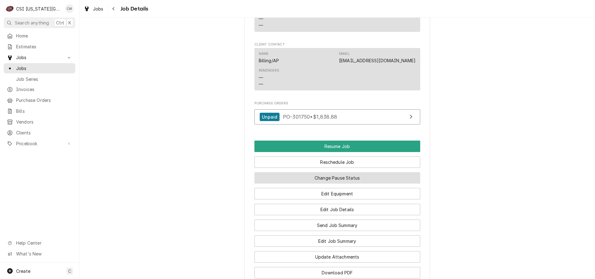
click at [378, 184] on button "Change Pause Status" at bounding box center [337, 177] width 166 height 11
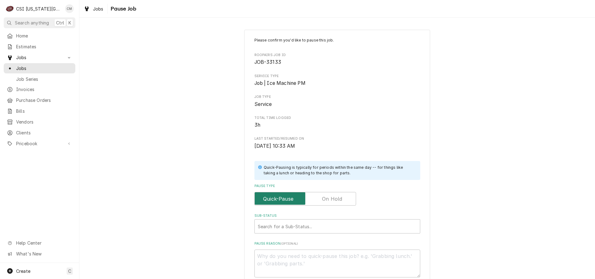
click at [332, 195] on input "Pause Type" at bounding box center [305, 199] width 96 height 14
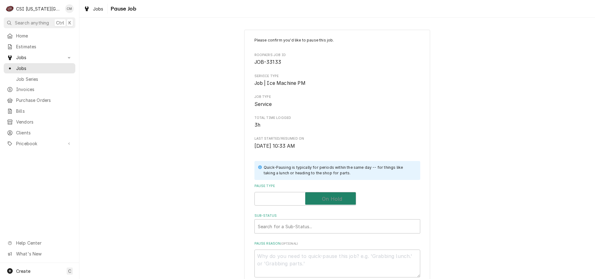
checkbox input "true"
drag, startPoint x: 311, startPoint y: 223, endPoint x: 313, endPoint y: 226, distance: 3.8
click at [311, 224] on div "Sub-Status" at bounding box center [337, 226] width 159 height 11
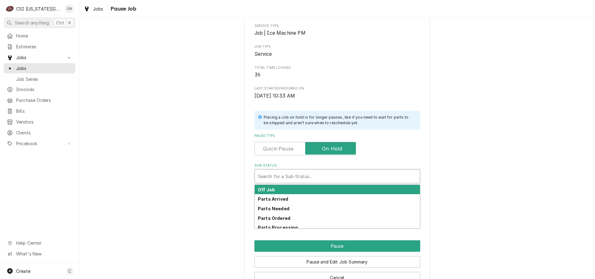
scroll to position [68, 0]
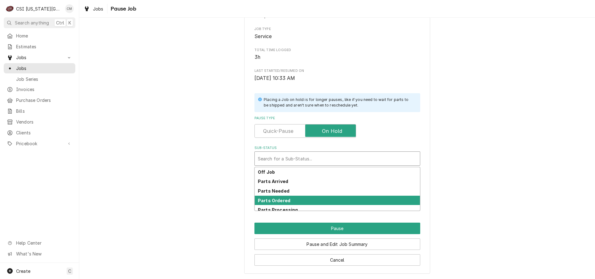
click at [282, 200] on strong "Parts Ordered" at bounding box center [274, 200] width 33 height 5
click at [307, 157] on div "Sub-Status" at bounding box center [333, 158] width 151 height 11
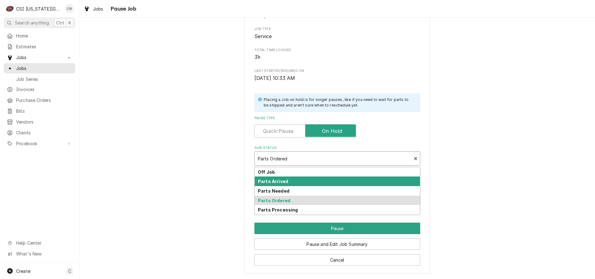
click at [280, 180] on strong "Parts Arrived" at bounding box center [273, 181] width 30 height 5
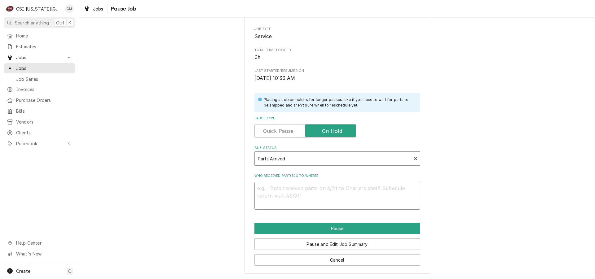
click at [277, 191] on textarea "Who received part(s) & to where?" at bounding box center [337, 196] width 166 height 28
type textarea "x"
type textarea "p"
type textarea "x"
type textarea "pa"
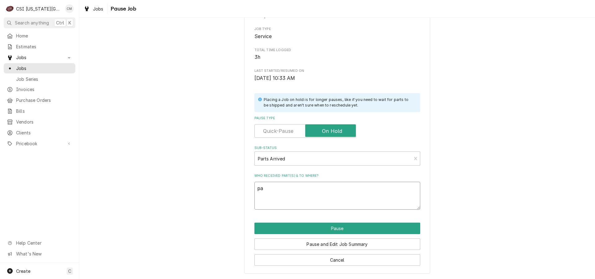
type textarea "x"
type textarea "par"
type textarea "x"
type textarea "part"
type textarea "x"
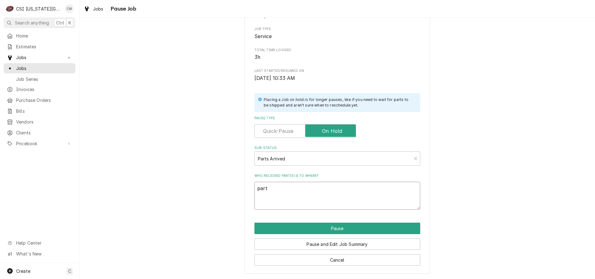
type textarea "parts"
type textarea "x"
type textarea "parts o"
type textarea "x"
type textarea "parts on"
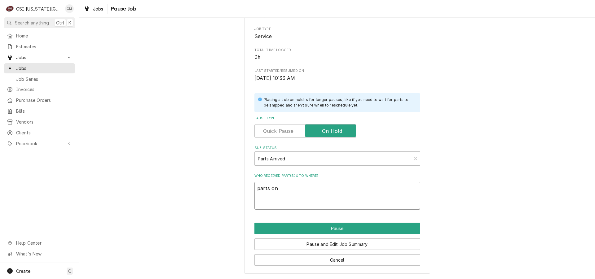
type textarea "x"
type textarea "parts on"
type textarea "x"
type textarea "parts on th"
type textarea "x"
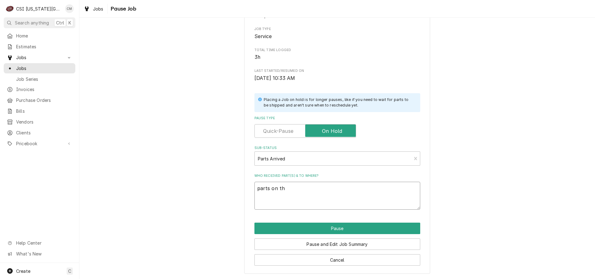
type textarea "parts on the"
type textarea "x"
type textarea "parts on the u"
type textarea "x"
type textarea "parts on the un"
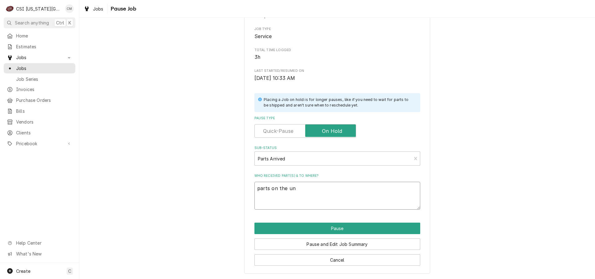
type textarea "x"
type textarea "parts on the una"
type textarea "x"
type textarea "parts on the unas"
type textarea "x"
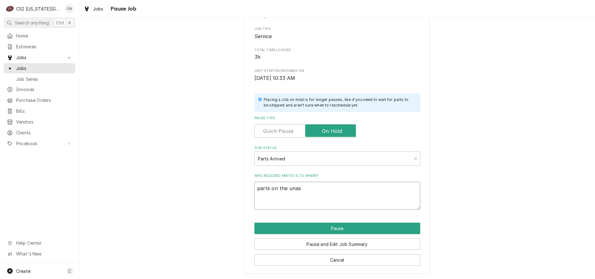
type textarea "parts on the unass"
type textarea "x"
type textarea "parts on the unassi"
type textarea "x"
type textarea "parts on the unassig"
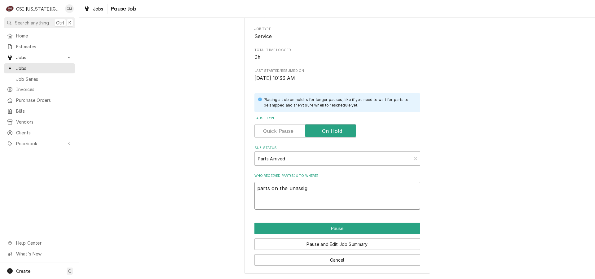
type textarea "x"
type textarea "parts on the unassign"
type textarea "x"
type textarea "parts on the unassigne"
type textarea "x"
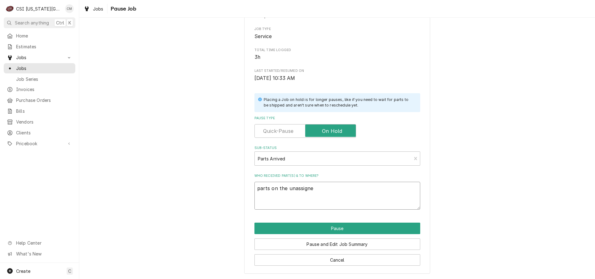
type textarea "parts on the unassigned"
type textarea "x"
type textarea "parts on the unassigned sh"
type textarea "x"
type textarea "parts on the unassigned shl"
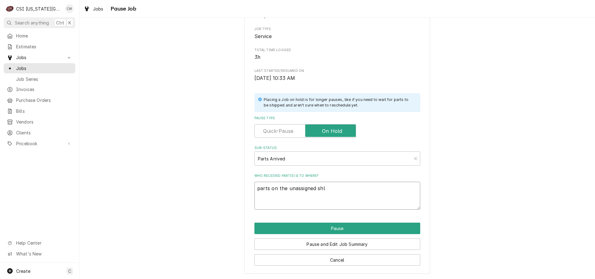
type textarea "x"
type textarea "parts on the unassigned shle"
type textarea "x"
type textarea "parts on the unassigned shlef"
type textarea "x"
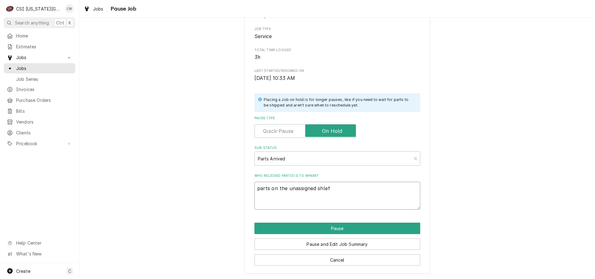
type textarea "parts on the unassigned shle"
type textarea "x"
type textarea "parts on the unassigned shl"
type textarea "x"
type textarea "parts on the unassigned sh"
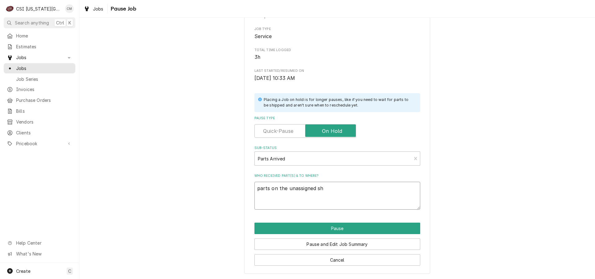
type textarea "x"
type textarea "parts on the unassigned she"
type textarea "x"
type textarea "parts on the unassigned shel"
type textarea "x"
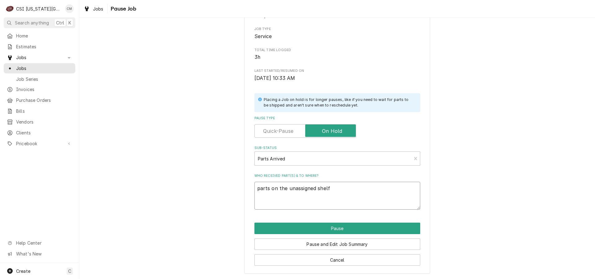
type textarea "parts on the unassigned shelf"
click at [297, 225] on button "Pause" at bounding box center [337, 228] width 166 height 11
type textarea "x"
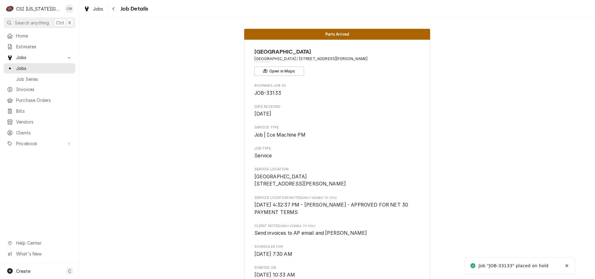
click at [40, 67] on span "Jobs" at bounding box center [44, 68] width 56 height 7
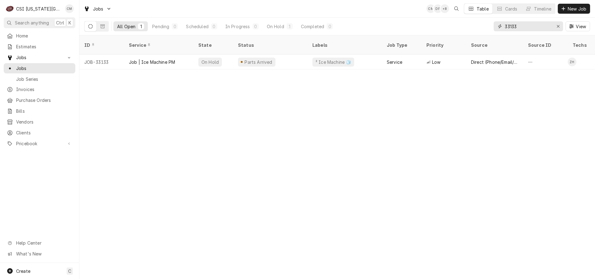
drag, startPoint x: 518, startPoint y: 25, endPoint x: 464, endPoint y: 28, distance: 54.3
click at [471, 28] on div "All Open 1 Pending 0 Scheduled 0 In Progress 0 On Hold 1 Completed 0 33133 View" at bounding box center [336, 26] width 505 height 17
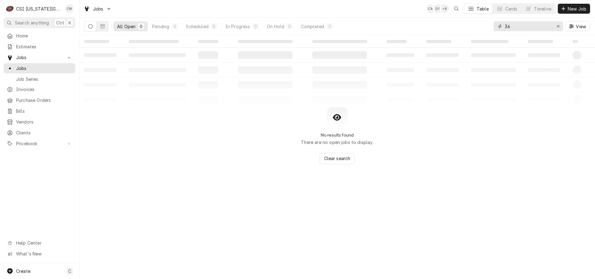
type input "3"
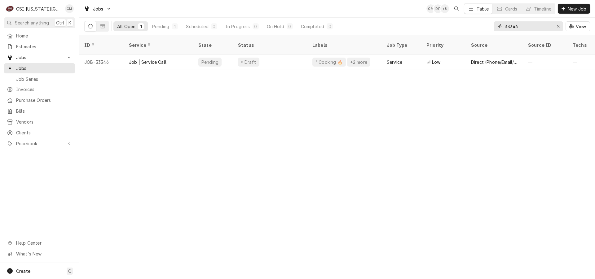
type input "33346"
click at [177, 55] on div "Job | Service Call" at bounding box center [158, 62] width 69 height 15
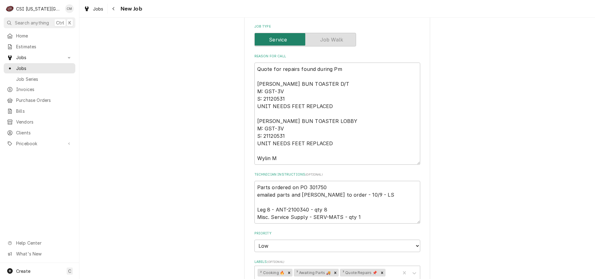
scroll to position [366, 0]
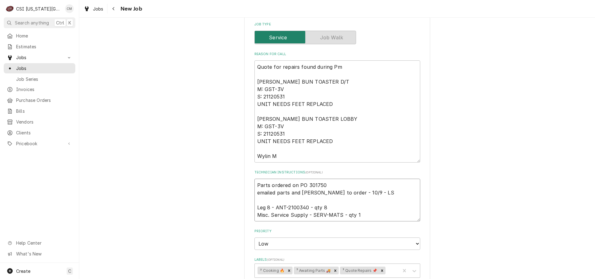
click at [257, 179] on textarea "Parts ordered on PO 301750 emailed parts and [PERSON_NAME] to order - 10/9 - LS…" at bounding box center [337, 200] width 166 height 43
drag, startPoint x: 255, startPoint y: 170, endPoint x: 262, endPoint y: 172, distance: 7.3
click at [255, 179] on textarea "Parts ordered on PO 301750 emailed parts and [PERSON_NAME] to order - 10/9 - LS…" at bounding box center [337, 200] width 166 height 43
type textarea "x"
type textarea "Parts ordered on PO 301750 emailed parts and [PERSON_NAME] to order - 10/9 - LS…"
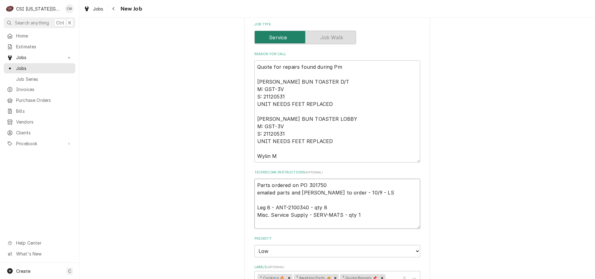
click at [280, 179] on textarea "Parts ordered on PO 301750 emailed parts and [PERSON_NAME] to order - 10/9 - LS…" at bounding box center [337, 204] width 166 height 50
type textarea "x"
type textarea "p Parts ordered on PO 301750 emailed parts and [PERSON_NAME] to order - 10/9 - …"
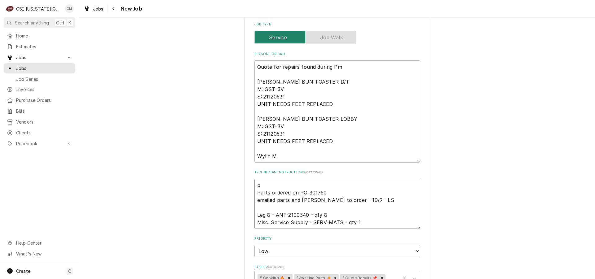
type textarea "x"
type textarea "par Parts ordered on PO 301750 emailed parts and [PERSON_NAME] to order - 10/9 …"
type textarea "x"
type textarea "part Parts ordered on PO 301750 emailed parts and [PERSON_NAME] to order - 10/9…"
type textarea "x"
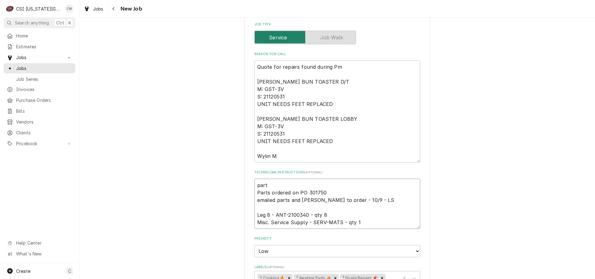
type textarea "part Parts ordered on PO 301750 emailed parts and [PERSON_NAME] to order - 10/9…"
type textarea "x"
type textarea "parts Parts ordered on PO 301750 emailed parts and lindy to order - 10/9 - LS L…"
type textarea "x"
type textarea "parts Parts ordered on PO 301750 emailed parts and lindy to order - 10/9 - LS L…"
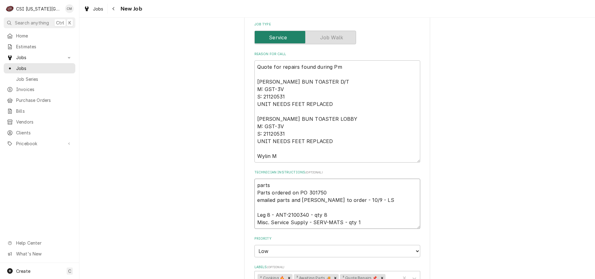
type textarea "x"
type textarea "parts o Parts ordered on PO 301750 emailed parts and lindy to order - 10/9 - LS…"
type textarea "x"
type textarea "parts on Parts ordered on PO 301750 emailed parts and lindy to order - 10/9 - L…"
type textarea "x"
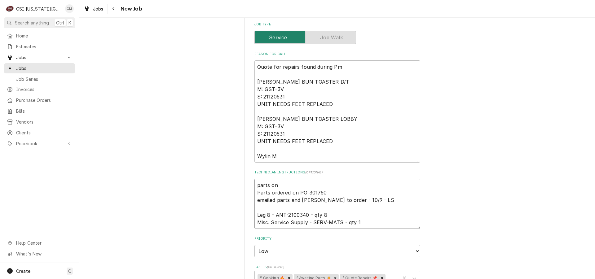
type textarea "parts on Parts ordered on PO 301750 emailed parts and lindy to order - 10/9 - L…"
type textarea "x"
type textarea "parts on th Parts ordered on PO 301750 emailed parts and lindy to order - 10/9 …"
type textarea "x"
type textarea "parts on the Parts ordered on PO 301750 emailed parts and lindy to order - 10/9…"
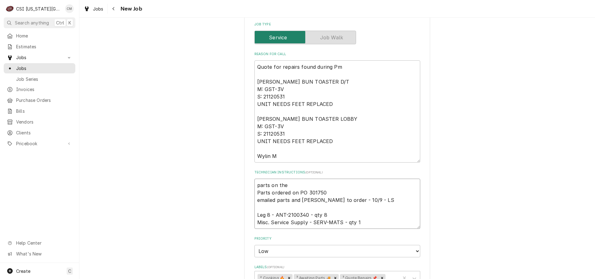
type textarea "x"
type textarea "parts on the u Parts ordered on PO 301750 emailed parts and lindy to order - 10…"
type textarea "x"
type textarea "parts on the uu Parts ordered on PO 301750 emailed parts and lindy to order - 1…"
type textarea "x"
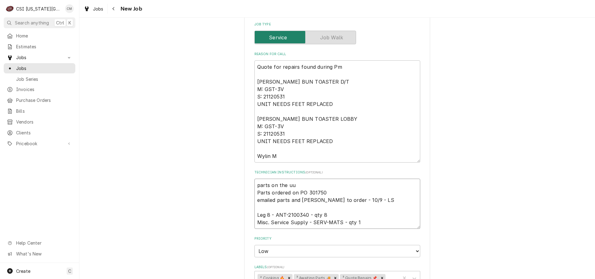
type textarea "parts on the u Parts ordered on PO 301750 emailed parts and lindy to order - 10…"
type textarea "x"
type textarea "parts on the un Parts ordered on PO 301750 emailed parts and lindy to order - 1…"
type textarea "x"
type textarea "parts on the una Parts ordered on PO 301750 emailed parts and lindy to order - …"
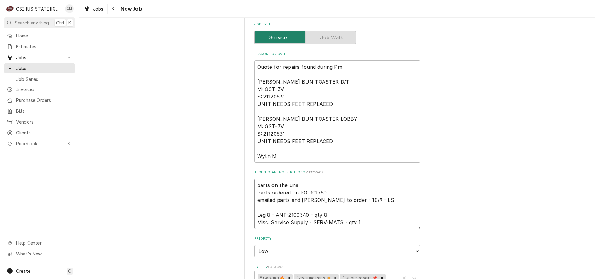
type textarea "x"
type textarea "parts on the unas Parts ordered on PO 301750 emailed parts and lindy to order -…"
type textarea "x"
type textarea "parts on the unass Parts ordered on PO 301750 emailed parts and lindy to order …"
type textarea "x"
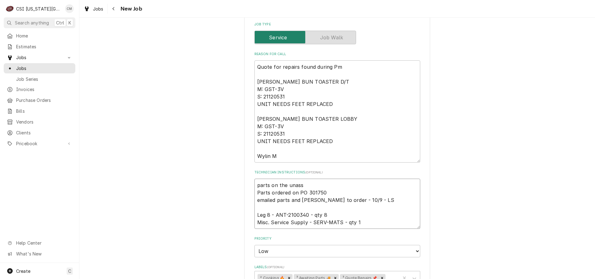
type textarea "parts on the unassi Parts ordered on PO 301750 emailed parts and lindy to order…"
type textarea "x"
type textarea "parts on the unassig Parts ordered on PO 301750 emailed parts and lindy to orde…"
type textarea "x"
type textarea "parts on the unassign Parts ordered on PO 301750 emailed parts and lindy to ord…"
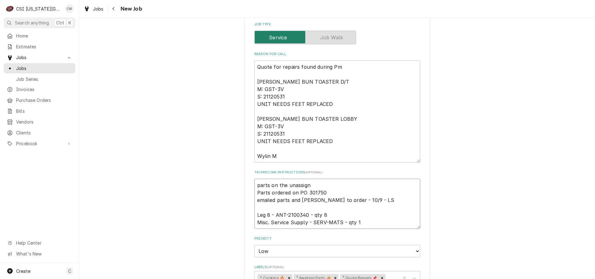
type textarea "x"
type textarea "parts on the unassigne Parts ordered on PO 301750 emailed parts and lindy to or…"
type textarea "x"
type textarea "parts on the unassigned Parts ordered on PO 301750 emailed parts and lindy to o…"
type textarea "x"
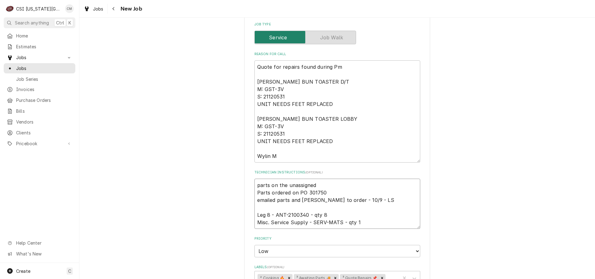
type textarea "parts on the unassigned Parts ordered on PO 301750 emailed parts and lindy to o…"
type textarea "x"
type textarea "parts on the unassigned s Parts ordered on PO 301750 emailed parts and lindy to…"
type textarea "x"
type textarea "parts on the unassigned she Parts ordered on PO 301750 emailed parts and lindy …"
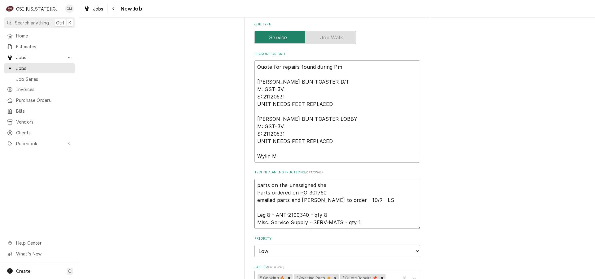
type textarea "x"
type textarea "parts on the unassigned shel Parts ordered on PO 301750 emailed parts and lindy…"
type textarea "x"
type textarea "parts on the unassigned shelf Parts ordered on PO 301750 emailed parts and lind…"
type textarea "x"
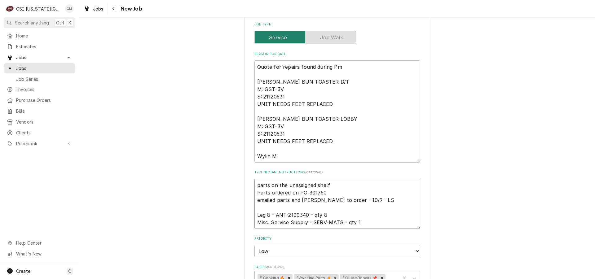
click at [333, 276] on icon "Remove ³ Awaiting Parts 🚚" at bounding box center [335, 278] width 4 height 4
type textarea "parts on the unassigned shelf Parts ordered on PO 301750 emailed parts and lind…"
click at [412, 275] on icon "Labels" at bounding box center [414, 278] width 6 height 6
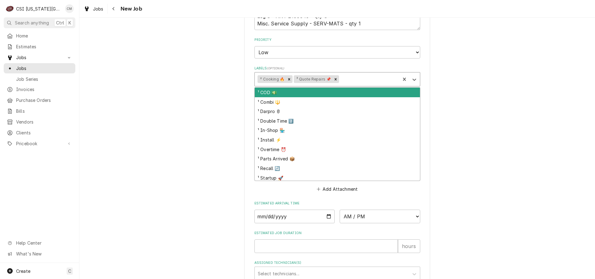
scroll to position [605, 0]
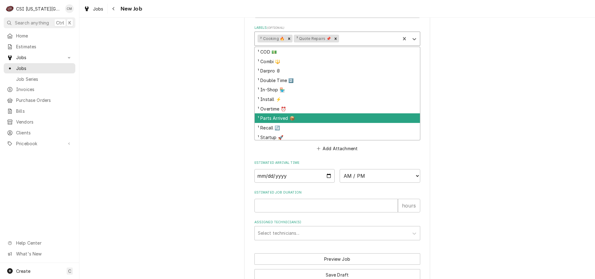
click at [300, 113] on div "¹ Parts Arrived 📦" at bounding box center [337, 118] width 165 height 10
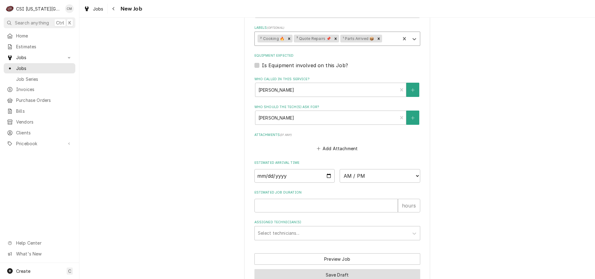
click at [366, 269] on button "Save Draft" at bounding box center [337, 274] width 166 height 11
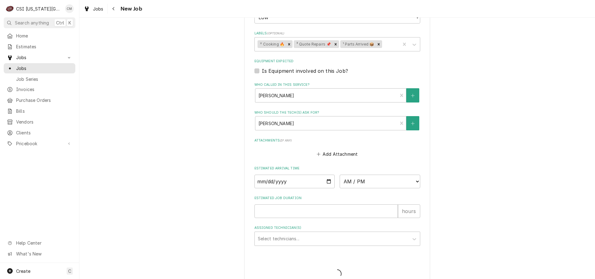
type textarea "x"
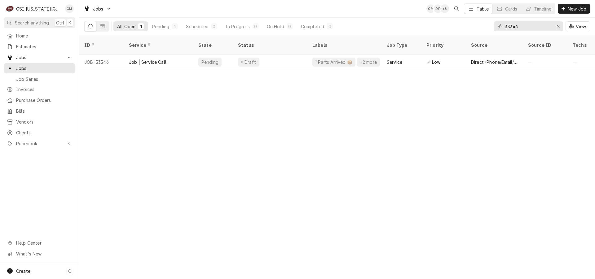
click at [47, 269] on div "Create C" at bounding box center [39, 271] width 79 height 16
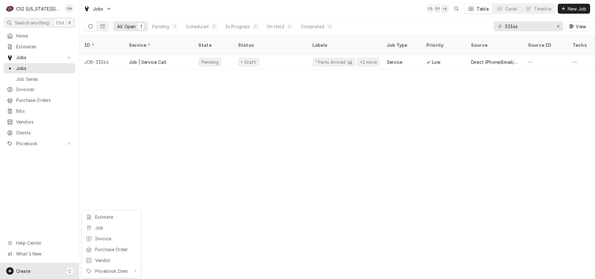
click at [116, 248] on div "Purchase Order" at bounding box center [116, 249] width 42 height 7
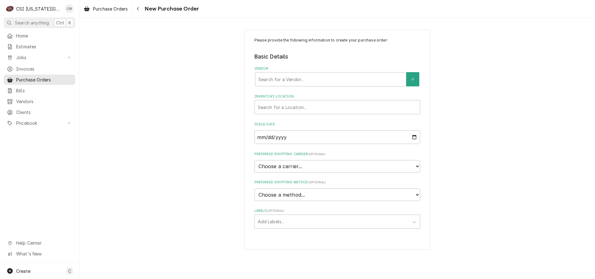
click at [290, 77] on div "Vendor" at bounding box center [330, 79] width 144 height 11
type input "foxx"
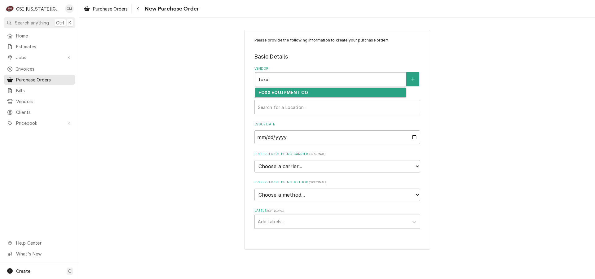
click at [291, 90] on div "FOXX EQUIPMENT CO" at bounding box center [330, 93] width 151 height 10
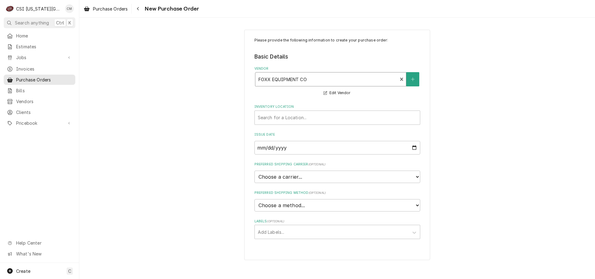
click at [277, 116] on div "Inventory Location" at bounding box center [337, 117] width 159 height 11
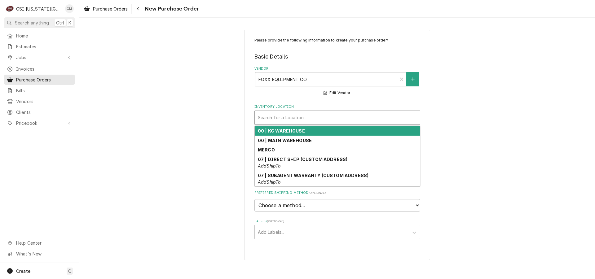
click at [275, 132] on strong "00 | KC WAREHOUSE" at bounding box center [281, 130] width 47 height 5
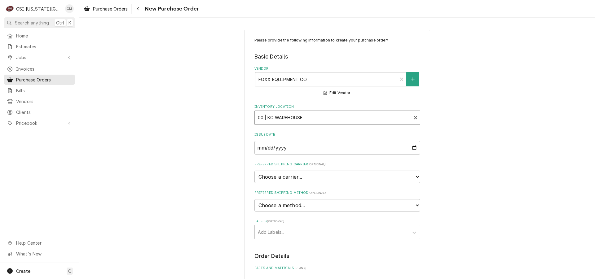
click at [282, 234] on div "Labels" at bounding box center [332, 231] width 148 height 11
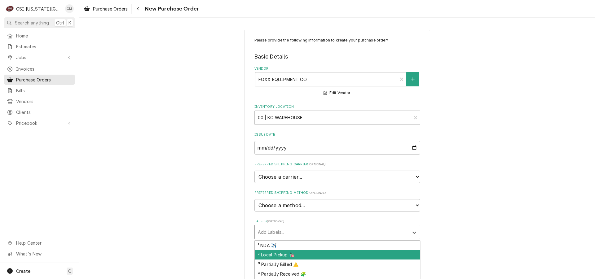
click at [274, 255] on div "² Local Pickup 🛍️" at bounding box center [337, 255] width 165 height 10
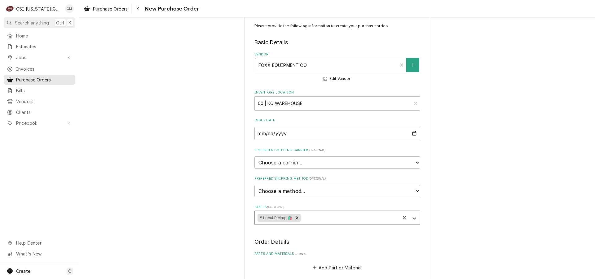
scroll to position [62, 0]
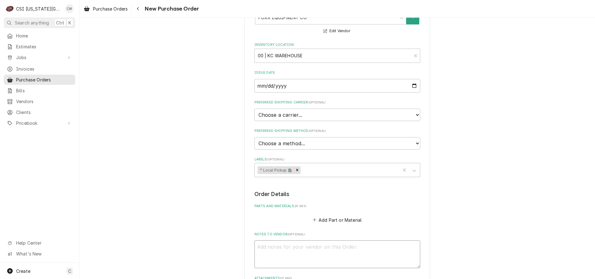
click at [302, 246] on textarea "Notes to Vendor ( optional )" at bounding box center [337, 254] width 166 height 28
click at [324, 249] on textarea "Notes to Vendor ( optional )" at bounding box center [337, 254] width 166 height 28
type textarea "x"
type textarea "s"
type textarea "x"
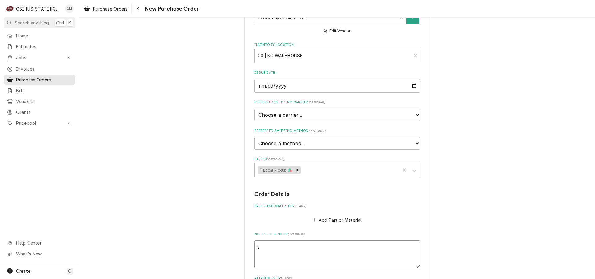
type textarea "sh"
type textarea "x"
type textarea "she"
type textarea "x"
type textarea "shea"
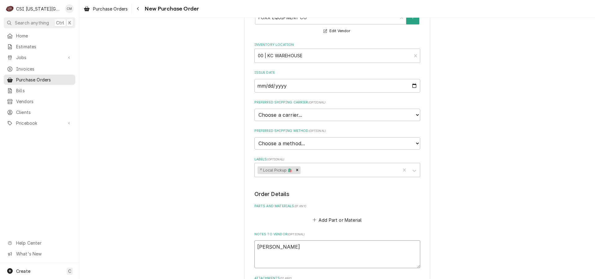
type textarea "x"
type textarea "shean"
type textarea "x"
type textarea "shea"
type textarea "x"
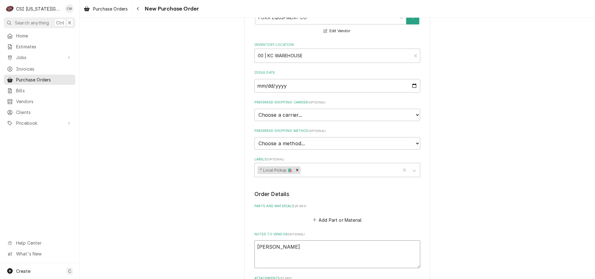
type textarea "she"
type textarea "x"
type textarea "sh"
type textarea "x"
type textarea "s"
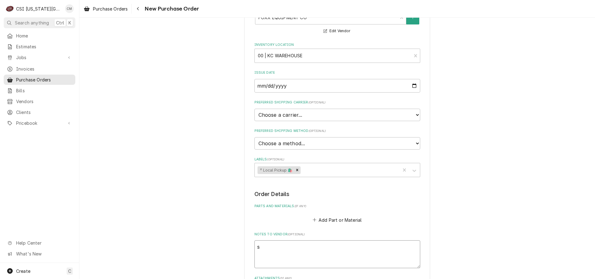
type textarea "x"
type textarea "sea"
type textarea "x"
type textarea "sean"
click at [333, 221] on button "Add Part or Material" at bounding box center [336, 220] width 51 height 9
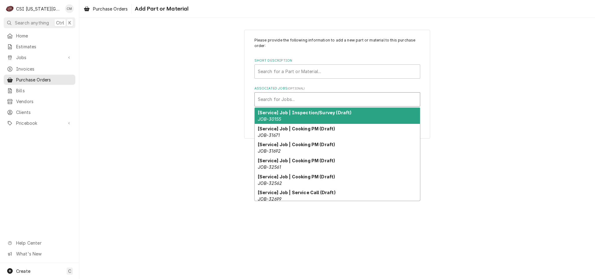
click at [290, 100] on div "Associated Jobs" at bounding box center [337, 99] width 159 height 11
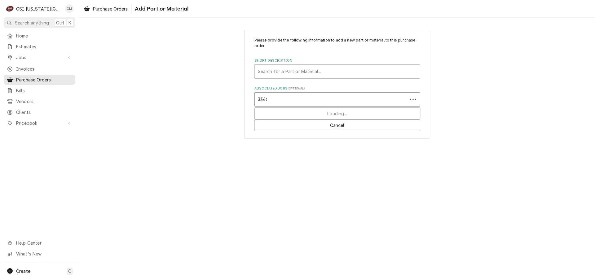
type input "33466"
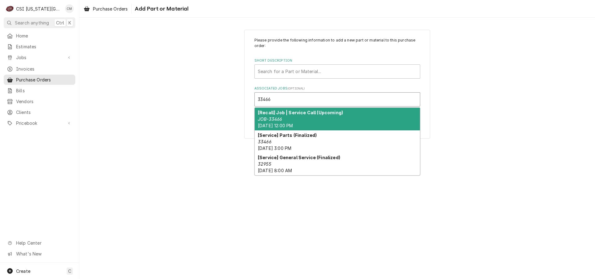
click at [282, 117] on em "JOB-33466" at bounding box center [270, 118] width 24 height 5
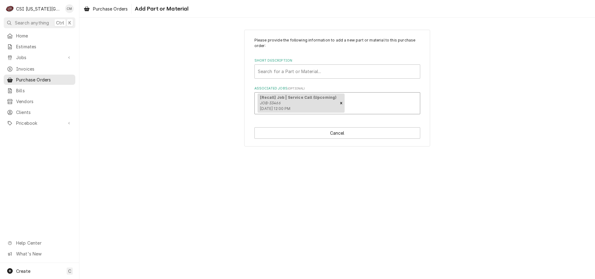
click at [290, 72] on div "Short Description" at bounding box center [337, 71] width 159 height 11
type input "misc bev"
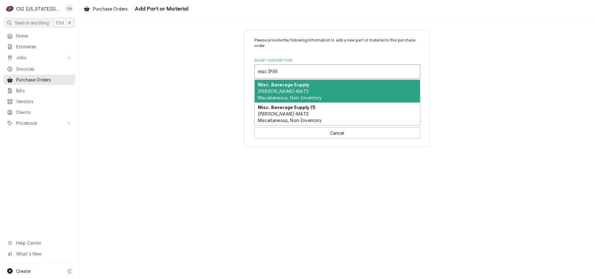
click at [276, 87] on strong "Misc. Beverage Supply" at bounding box center [283, 84] width 51 height 5
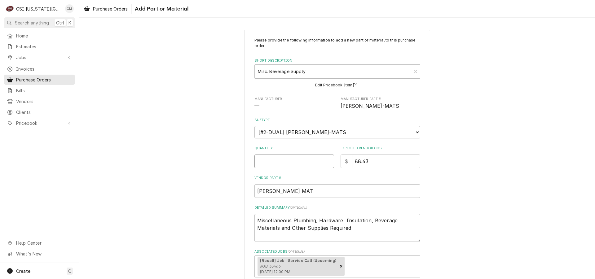
click at [286, 161] on input "Quantity" at bounding box center [294, 162] width 80 height 14
type textarea "x"
type input "1"
type textarea "x"
type input "0"
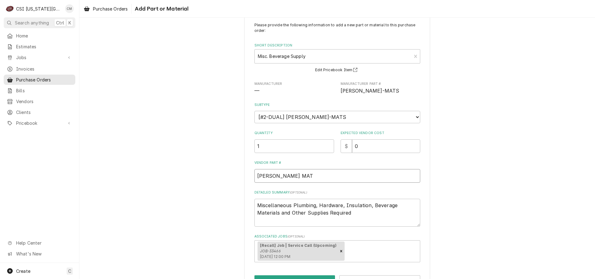
scroll to position [36, 0]
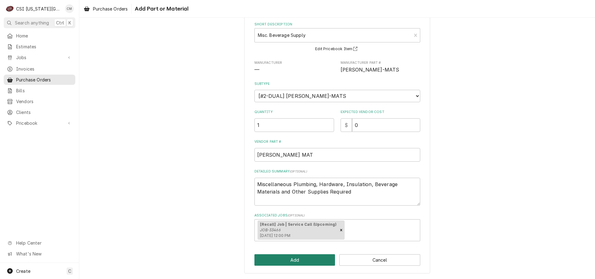
click at [311, 260] on button "Add" at bounding box center [294, 259] width 81 height 11
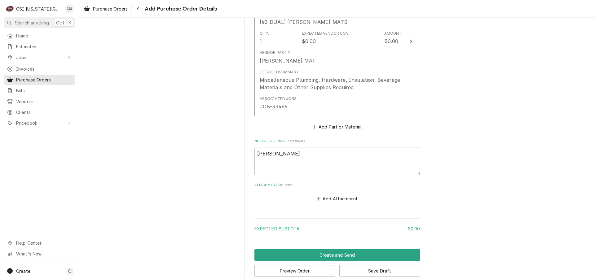
scroll to position [318, 0]
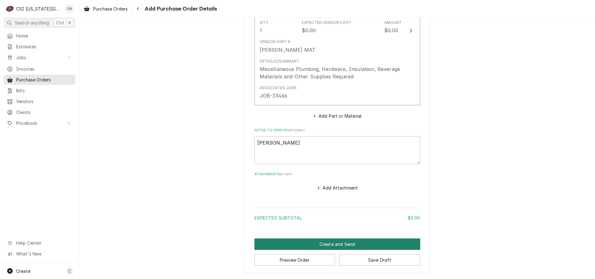
click at [320, 244] on button "Create and Send" at bounding box center [337, 243] width 166 height 11
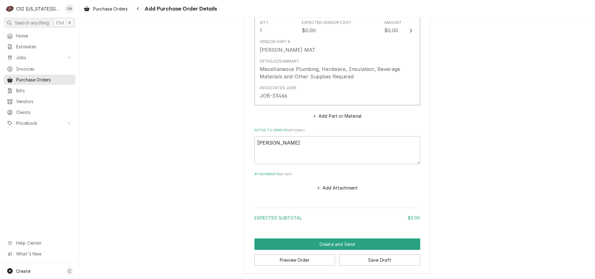
scroll to position [315, 0]
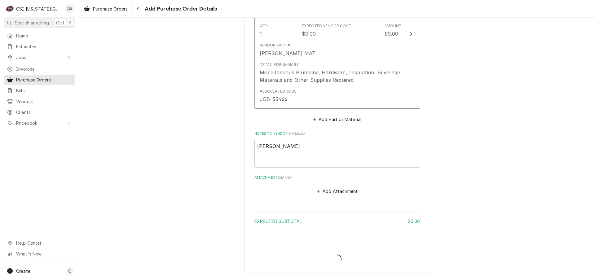
type textarea "x"
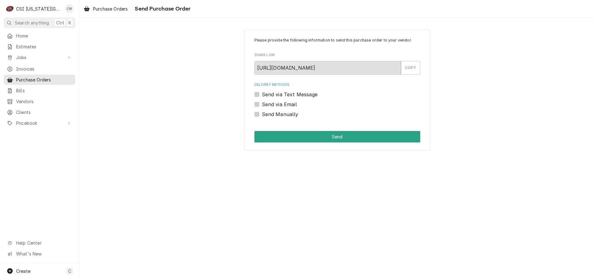
click at [262, 115] on label "Send Manually" at bounding box center [280, 114] width 37 height 7
click at [262, 115] on input "Send Manually" at bounding box center [345, 118] width 166 height 14
checkbox input "true"
click at [264, 132] on button "Send" at bounding box center [337, 136] width 166 height 11
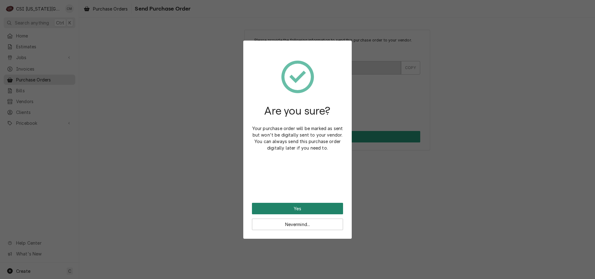
click at [285, 206] on button "Yes" at bounding box center [297, 208] width 91 height 11
